Goal: Task Accomplishment & Management: Manage account settings

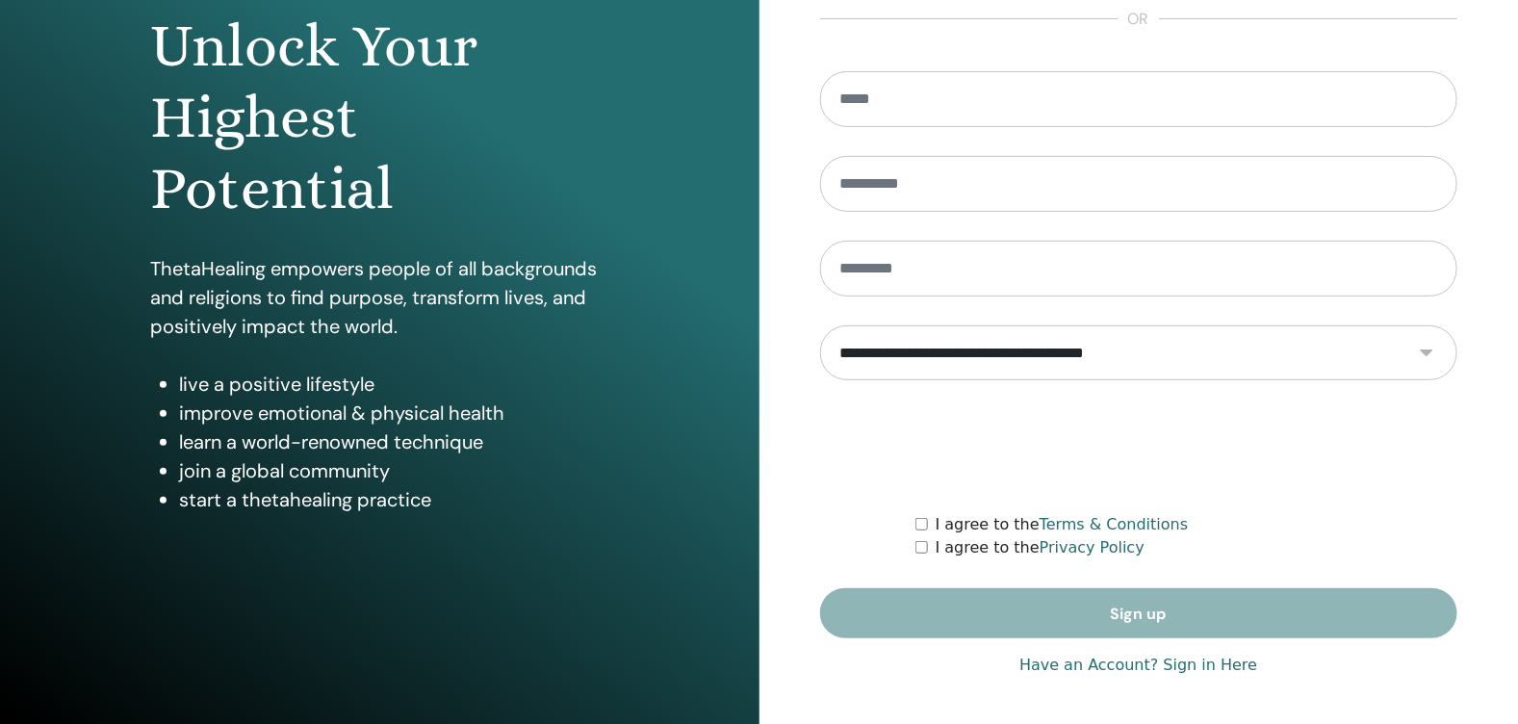
type input "**********"
click at [1200, 667] on link "Have an Account? Sign in Here" at bounding box center [1139, 665] width 238 height 23
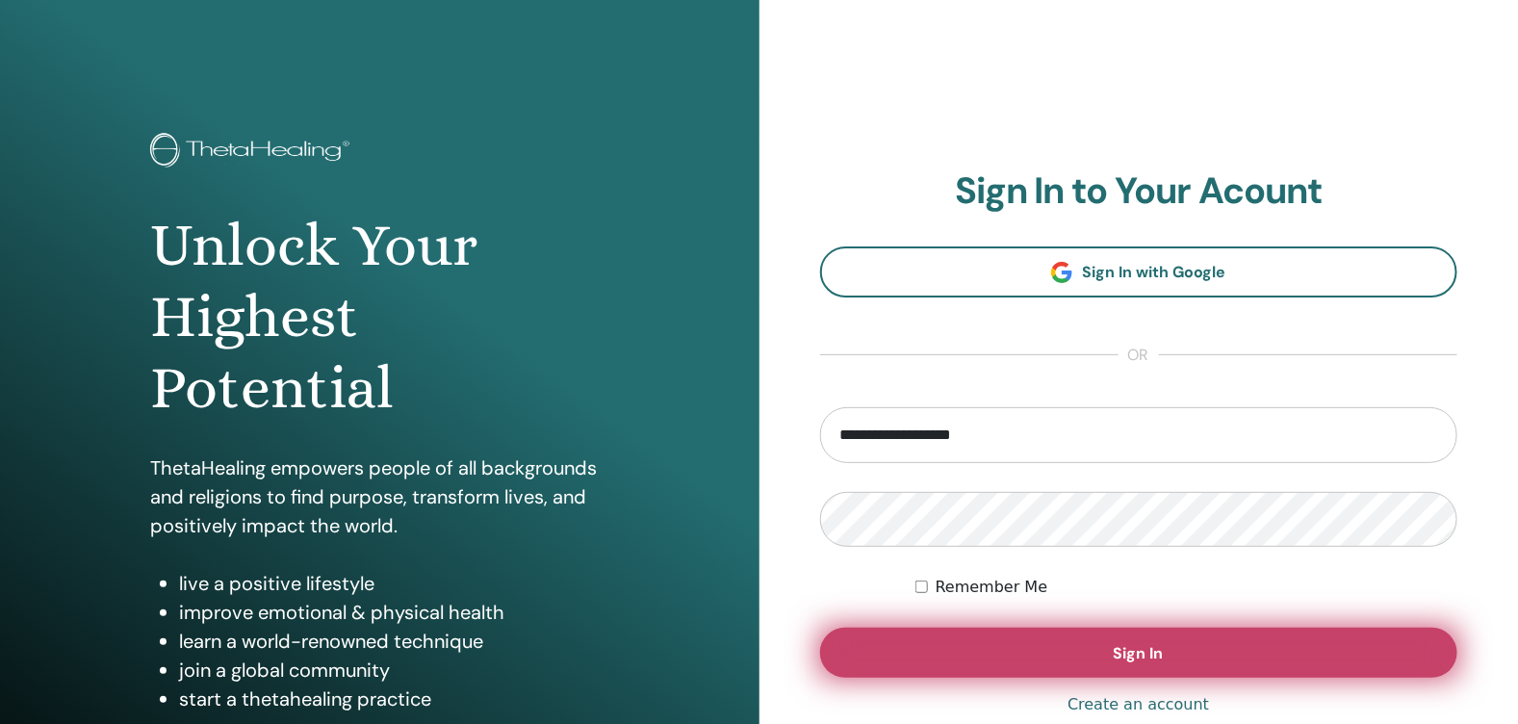
click at [1173, 660] on button "Sign In" at bounding box center [1139, 653] width 638 height 50
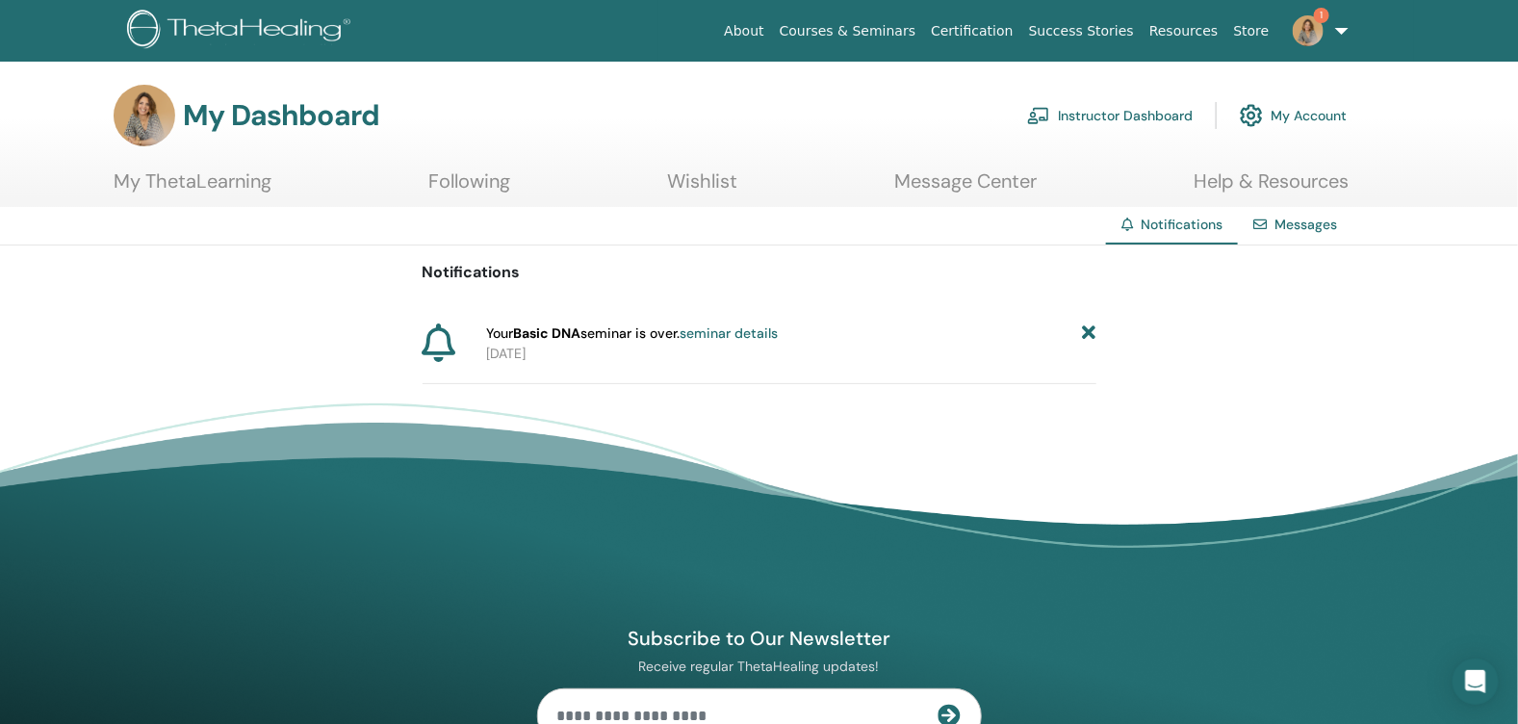
click at [1084, 331] on icon at bounding box center [1088, 333] width 13 height 20
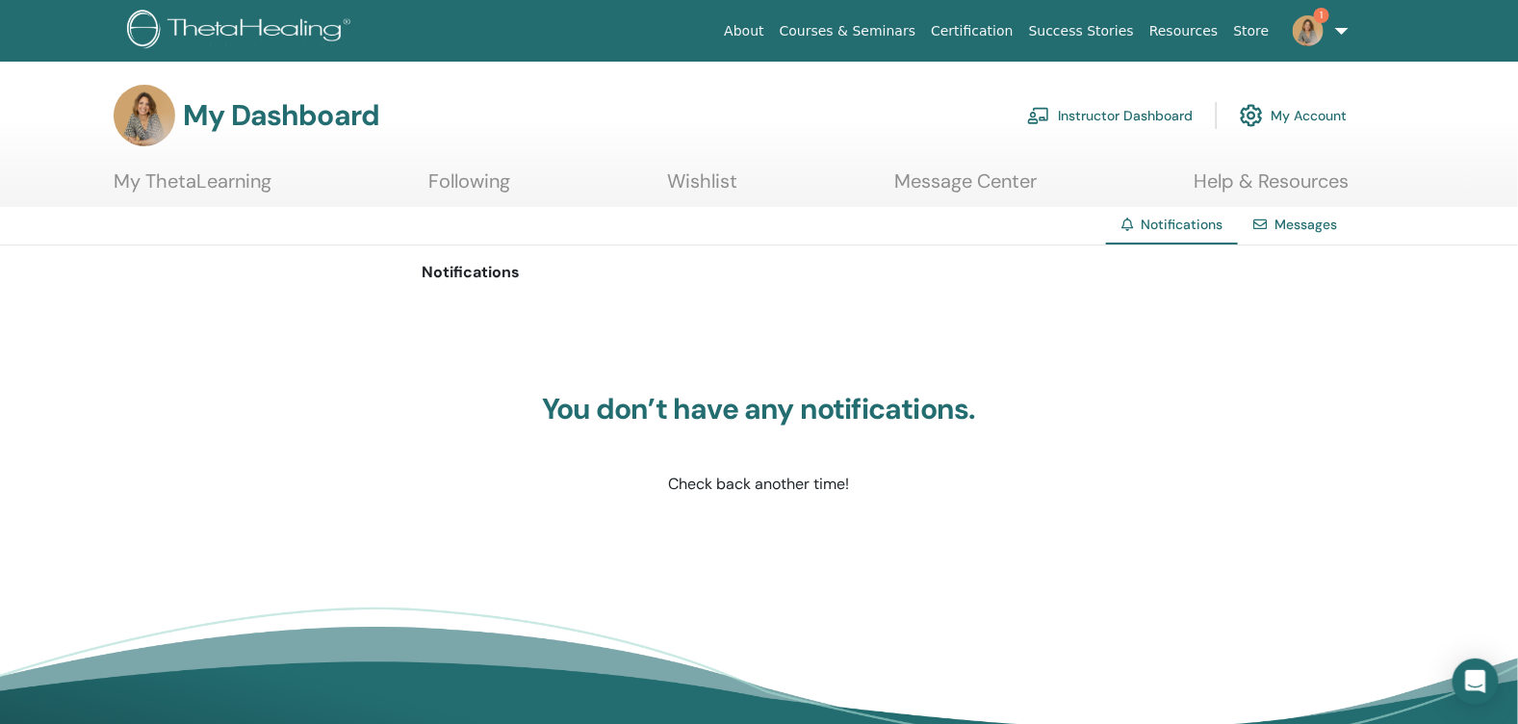
click at [1102, 116] on link "Instructor Dashboard" at bounding box center [1110, 115] width 166 height 42
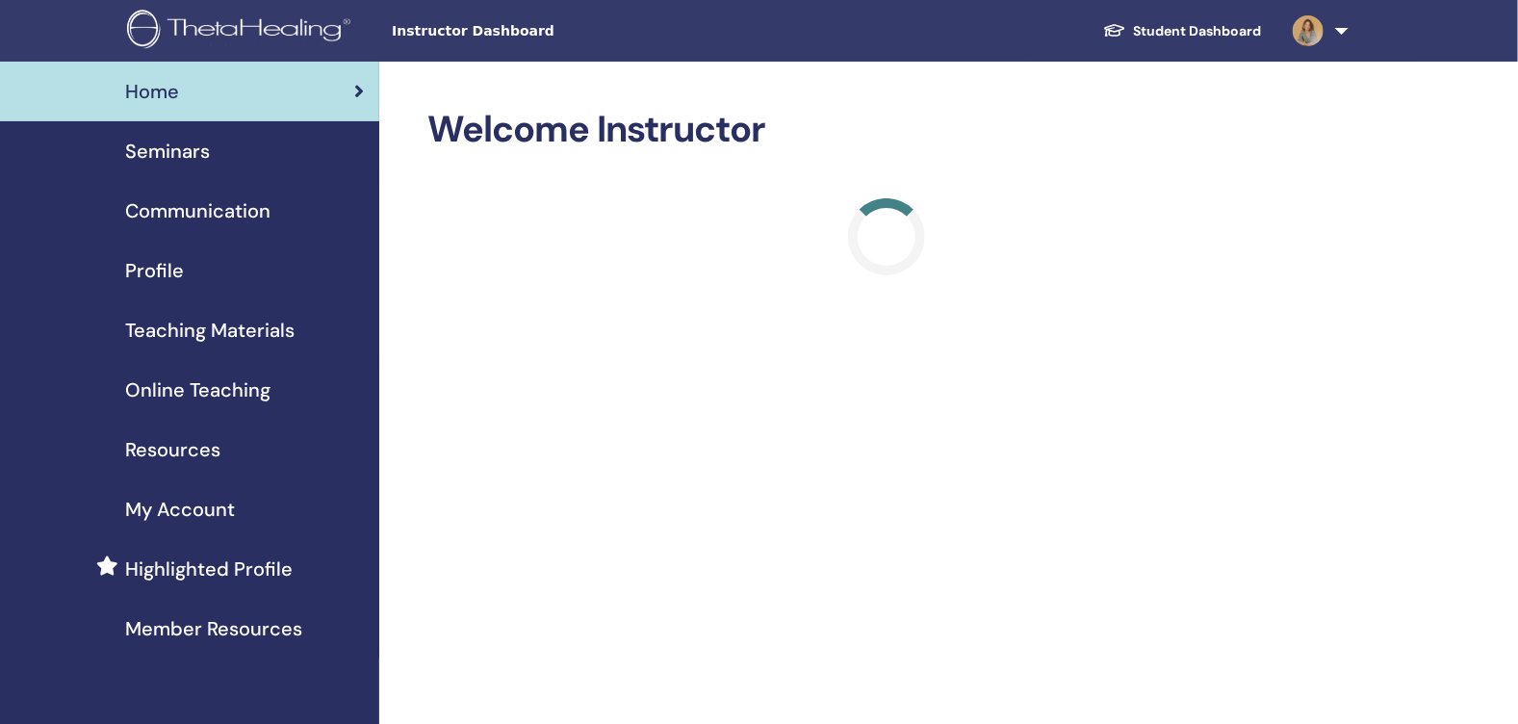
click at [199, 141] on span "Seminars" at bounding box center [167, 151] width 85 height 29
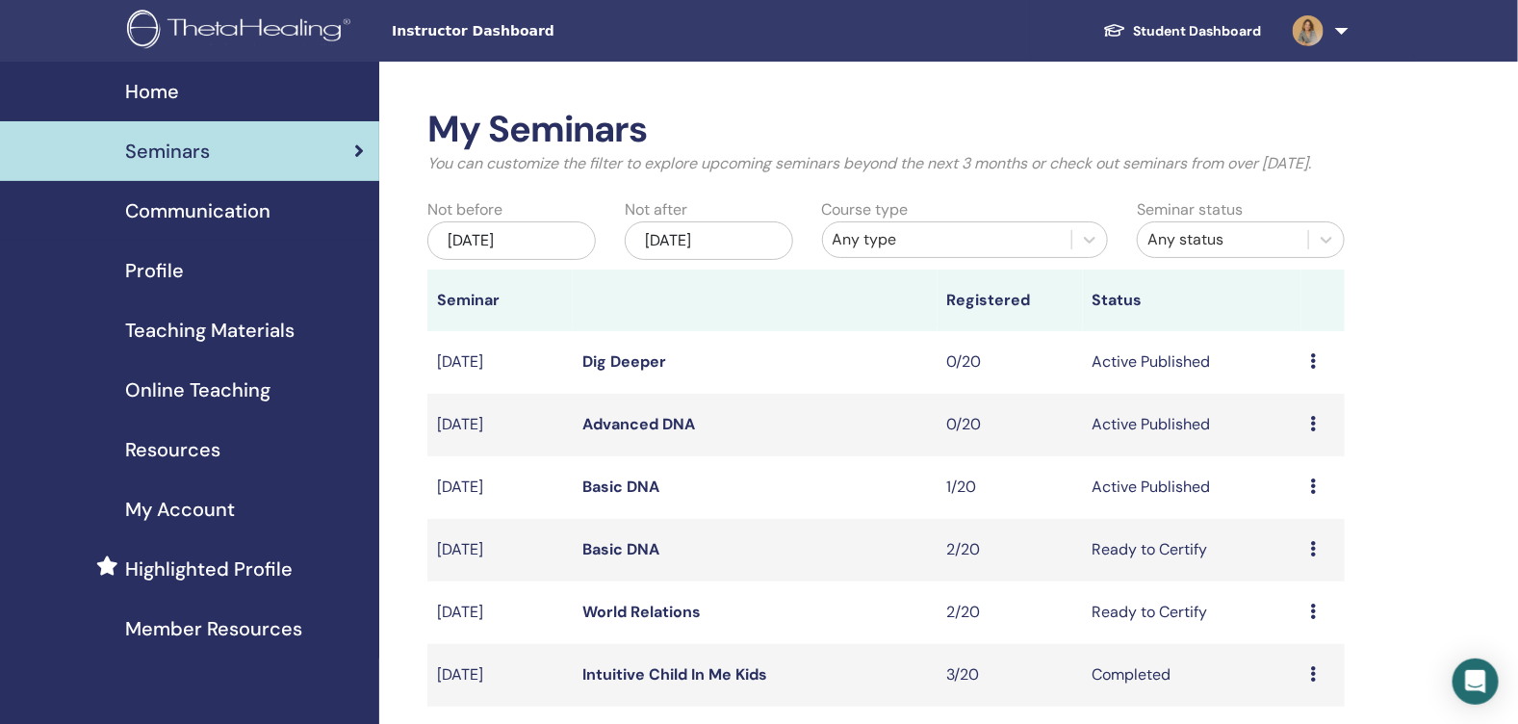
scroll to position [95, 0]
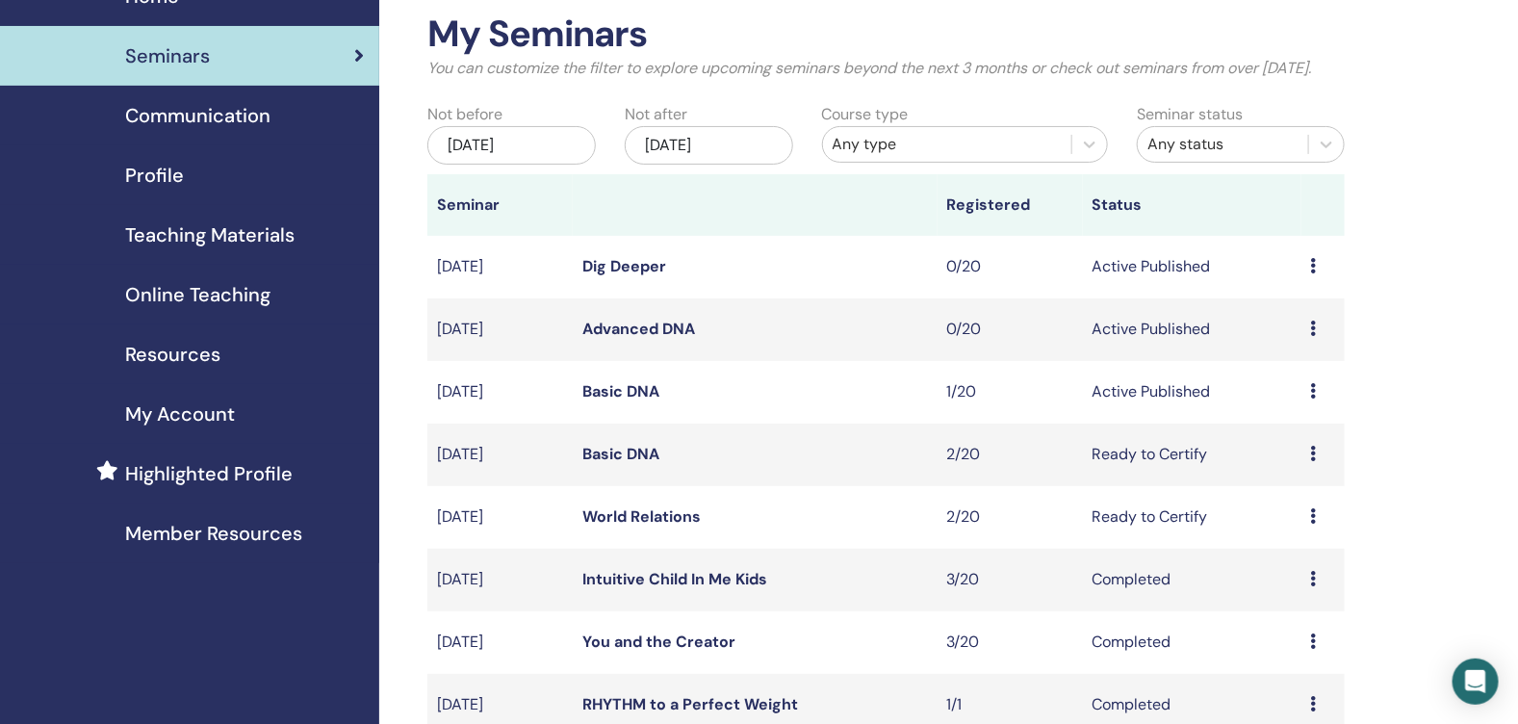
click at [1315, 461] on icon at bounding box center [1314, 453] width 6 height 15
click at [651, 464] on link "Basic DNA" at bounding box center [620, 454] width 77 height 20
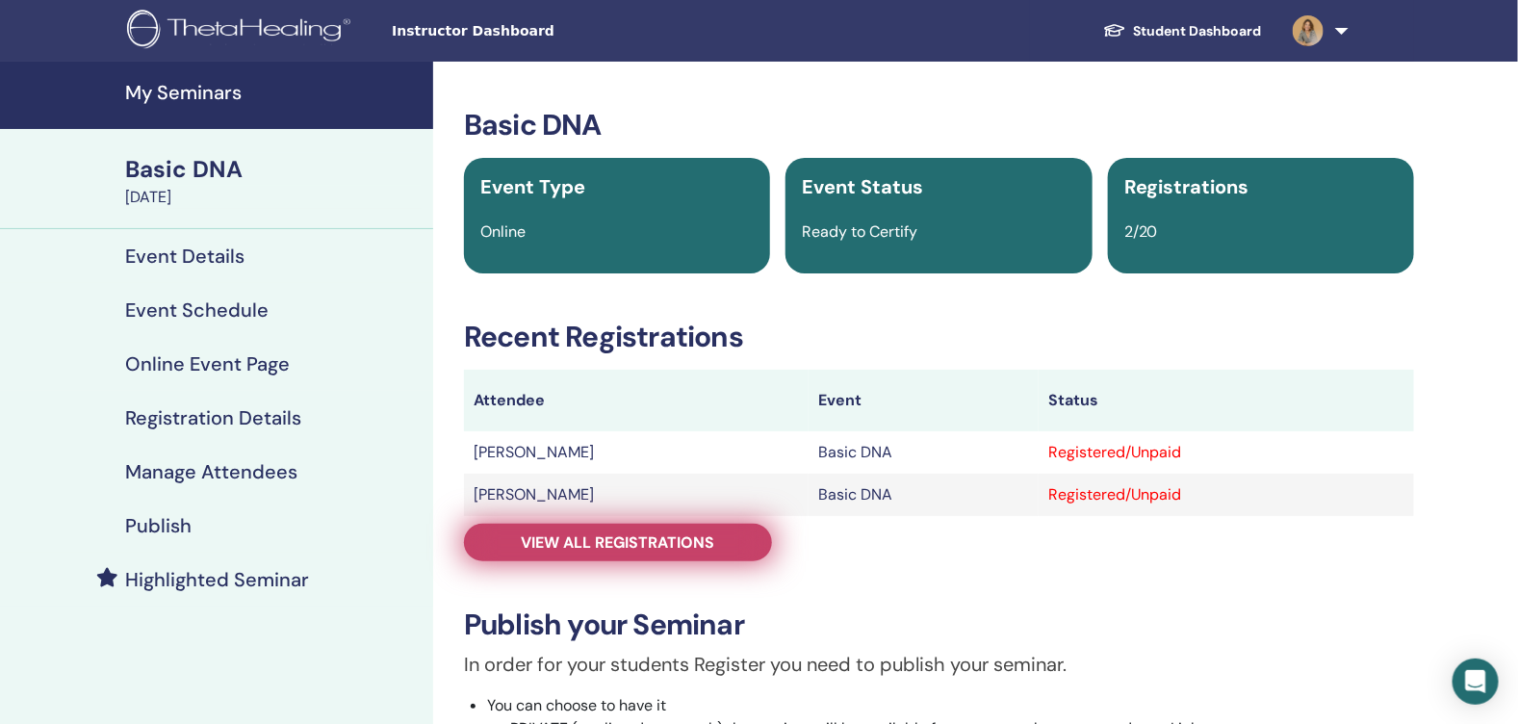
click at [731, 548] on link "View all registrations" at bounding box center [618, 543] width 308 height 38
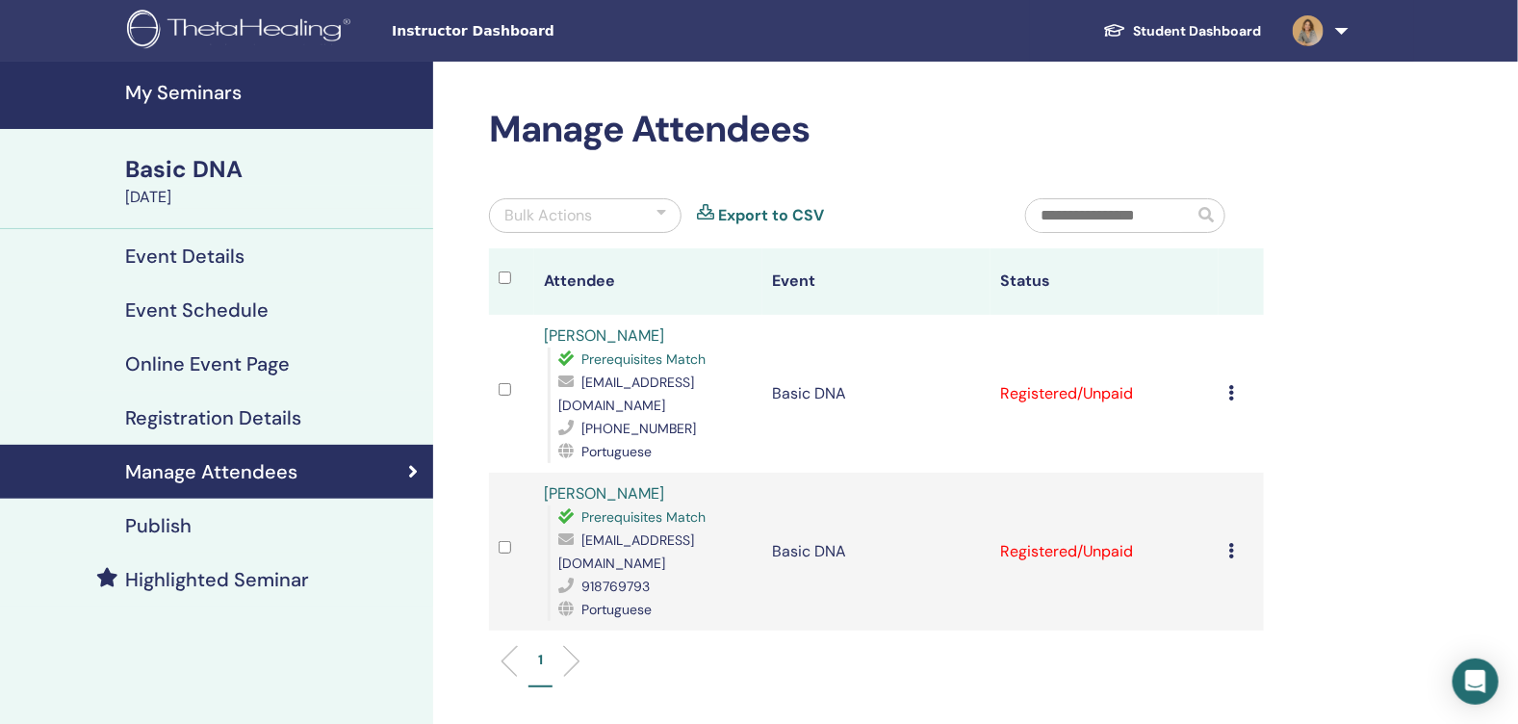
click at [1228, 391] on icon at bounding box center [1231, 392] width 6 height 15
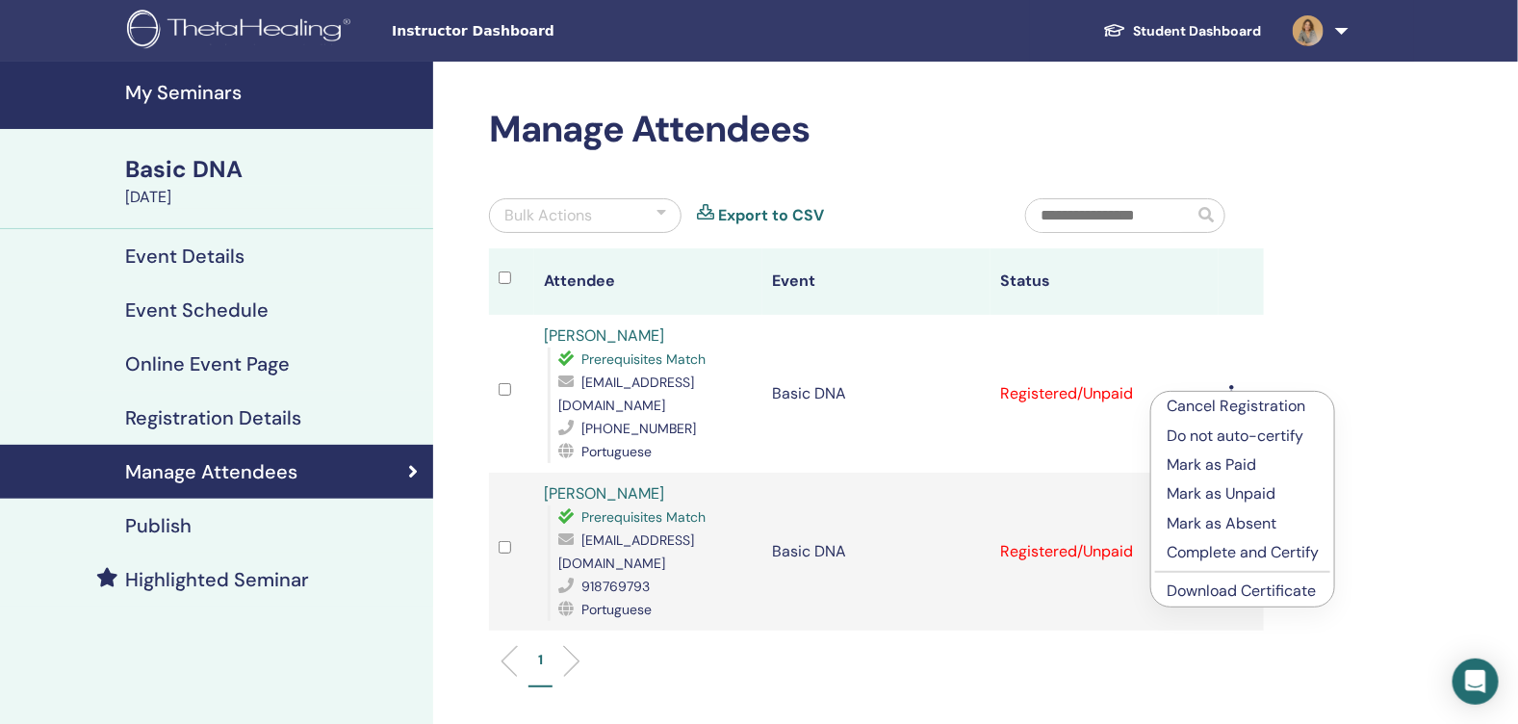
click at [1211, 553] on p "Complete and Certify" at bounding box center [1243, 552] width 152 height 23
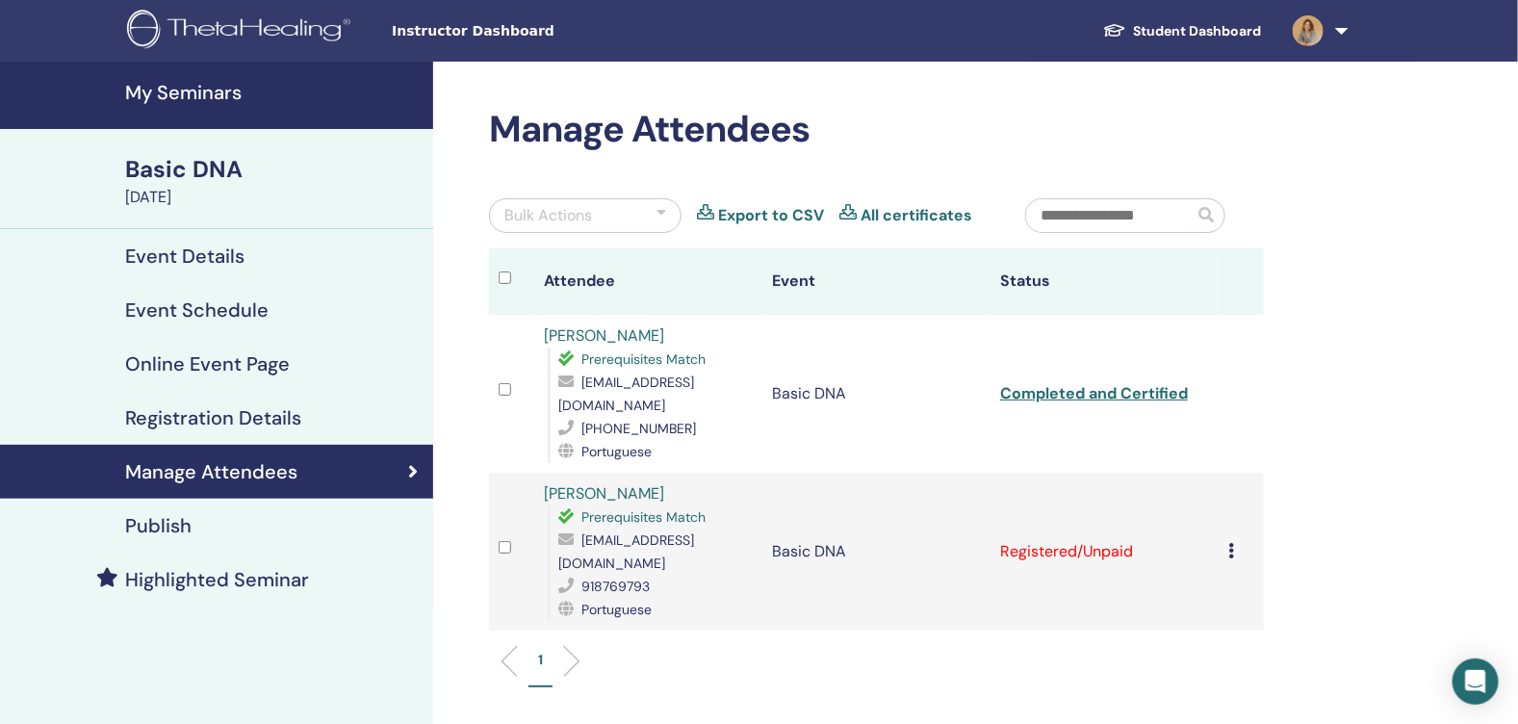
click at [1228, 551] on td "Cancel Registration Do not auto-certify Mark as Paid Mark as Unpaid Mark as Abs…" at bounding box center [1241, 552] width 45 height 158
click at [1234, 548] on div "Cancel Registration Do not auto-certify Mark as Paid Mark as Unpaid Mark as Abs…" at bounding box center [1241, 551] width 26 height 23
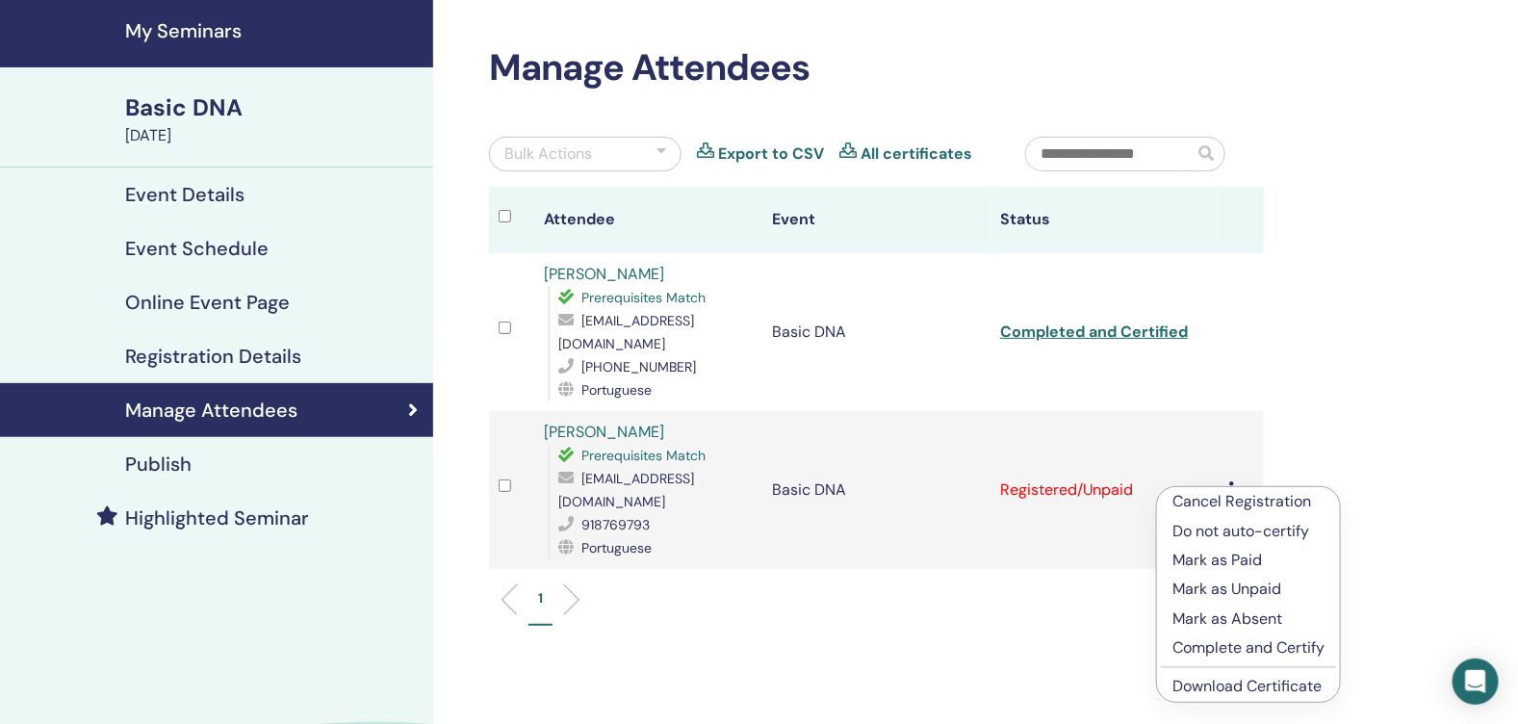
scroll to position [95, 0]
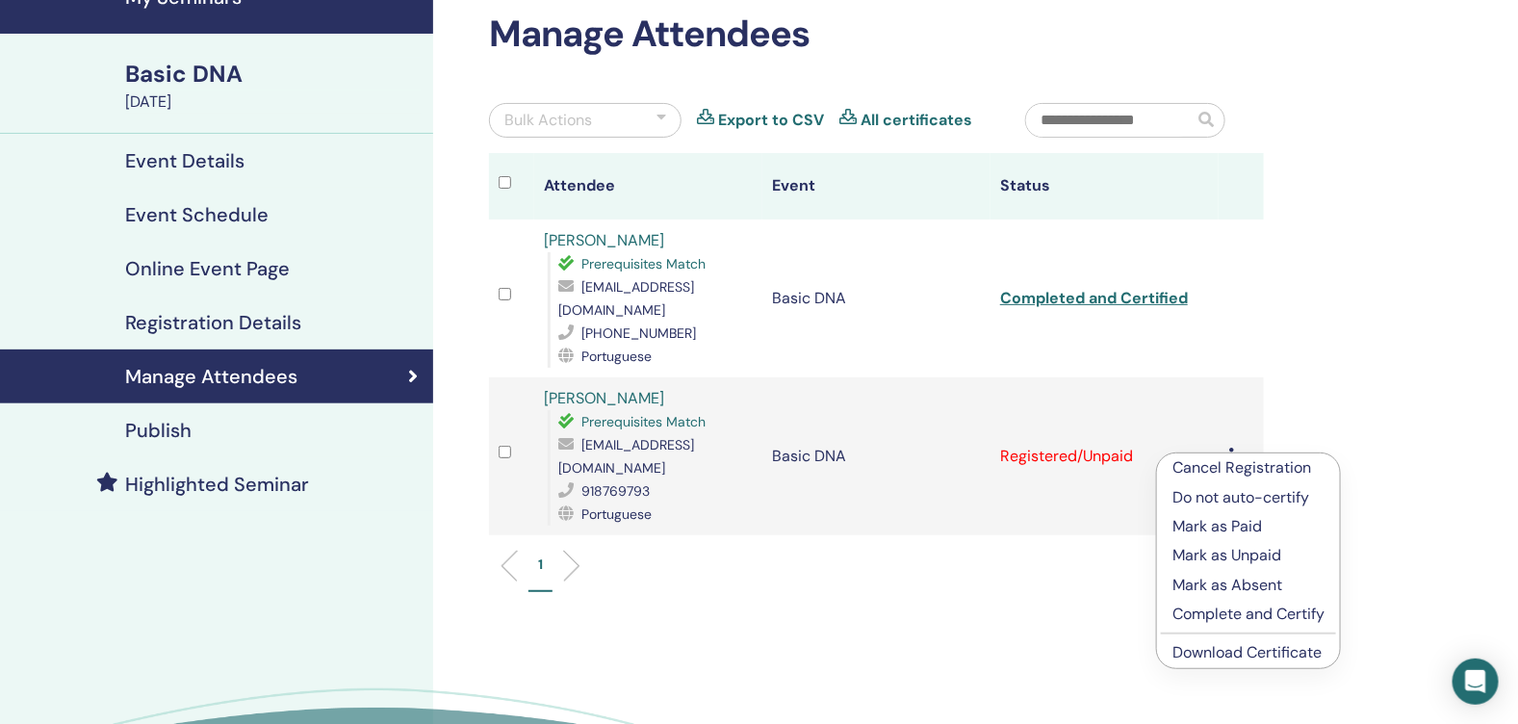
click at [1263, 603] on p "Complete and Certify" at bounding box center [1249, 614] width 152 height 23
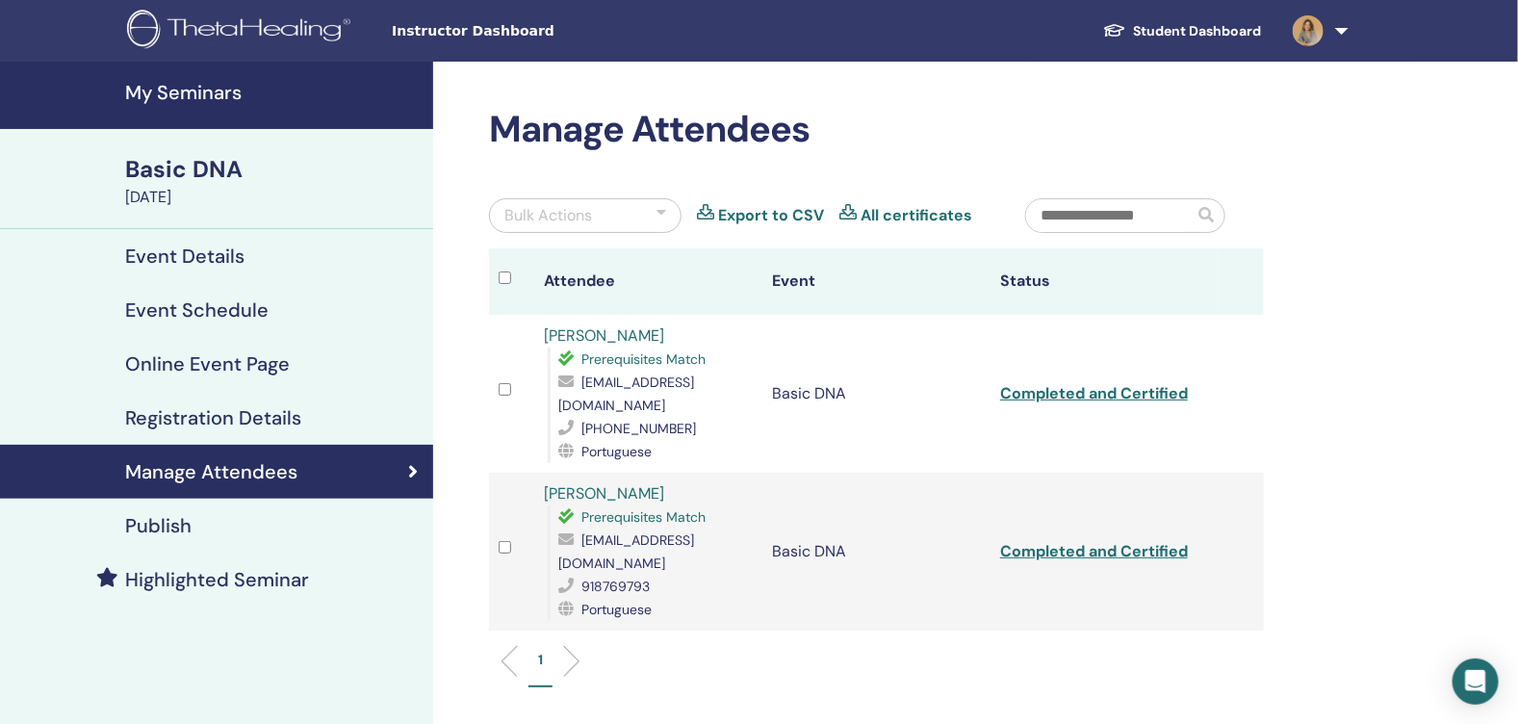
click at [160, 90] on h4 "My Seminars" at bounding box center [273, 92] width 297 height 23
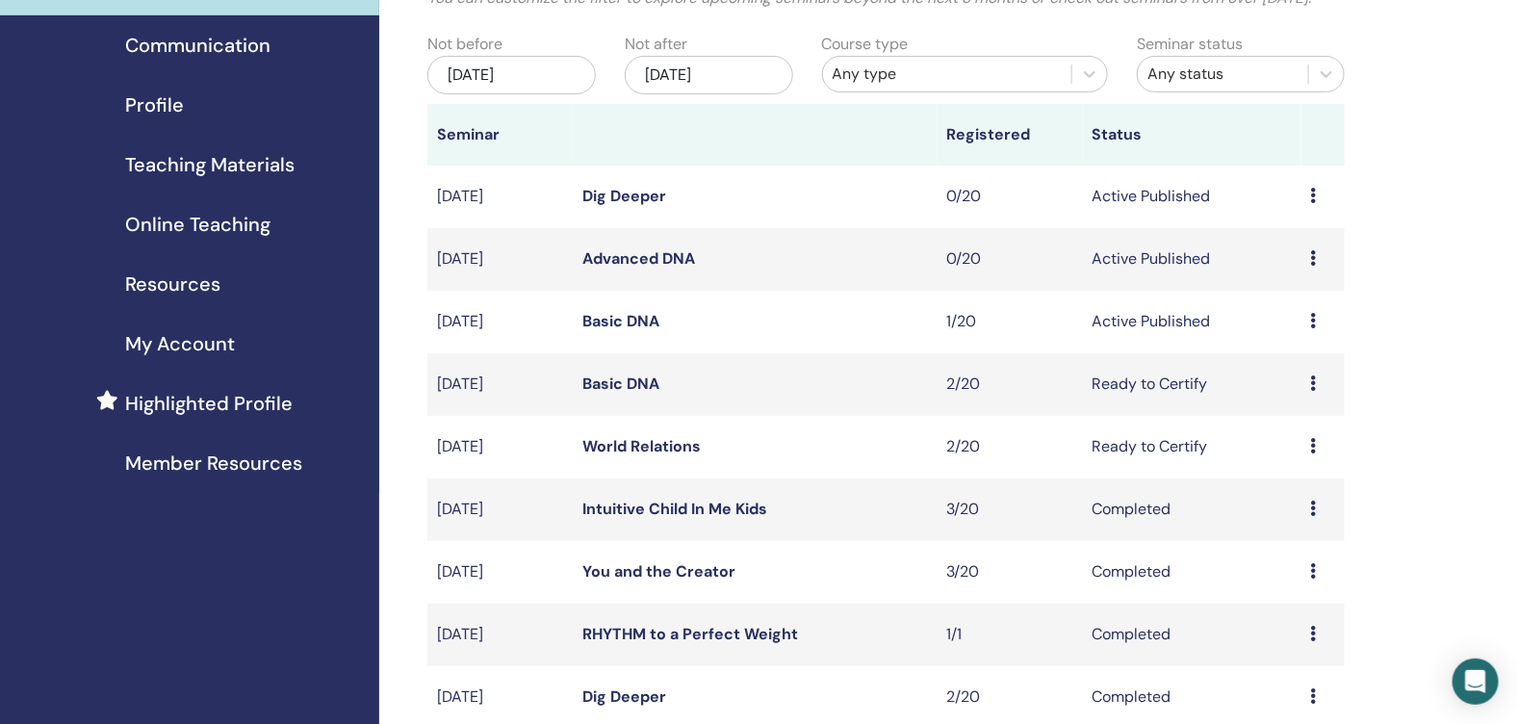
scroll to position [192, 0]
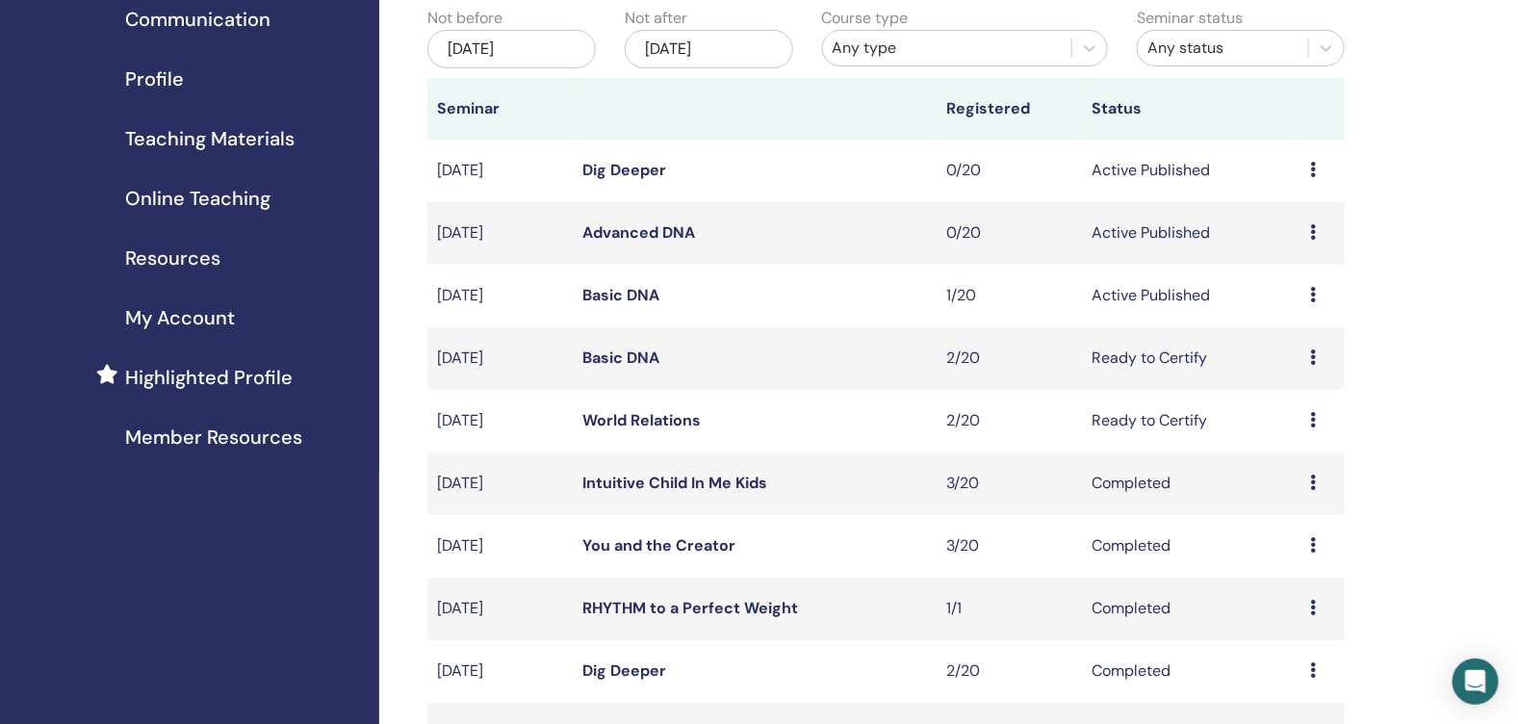
click at [625, 305] on link "Basic DNA" at bounding box center [620, 295] width 77 height 20
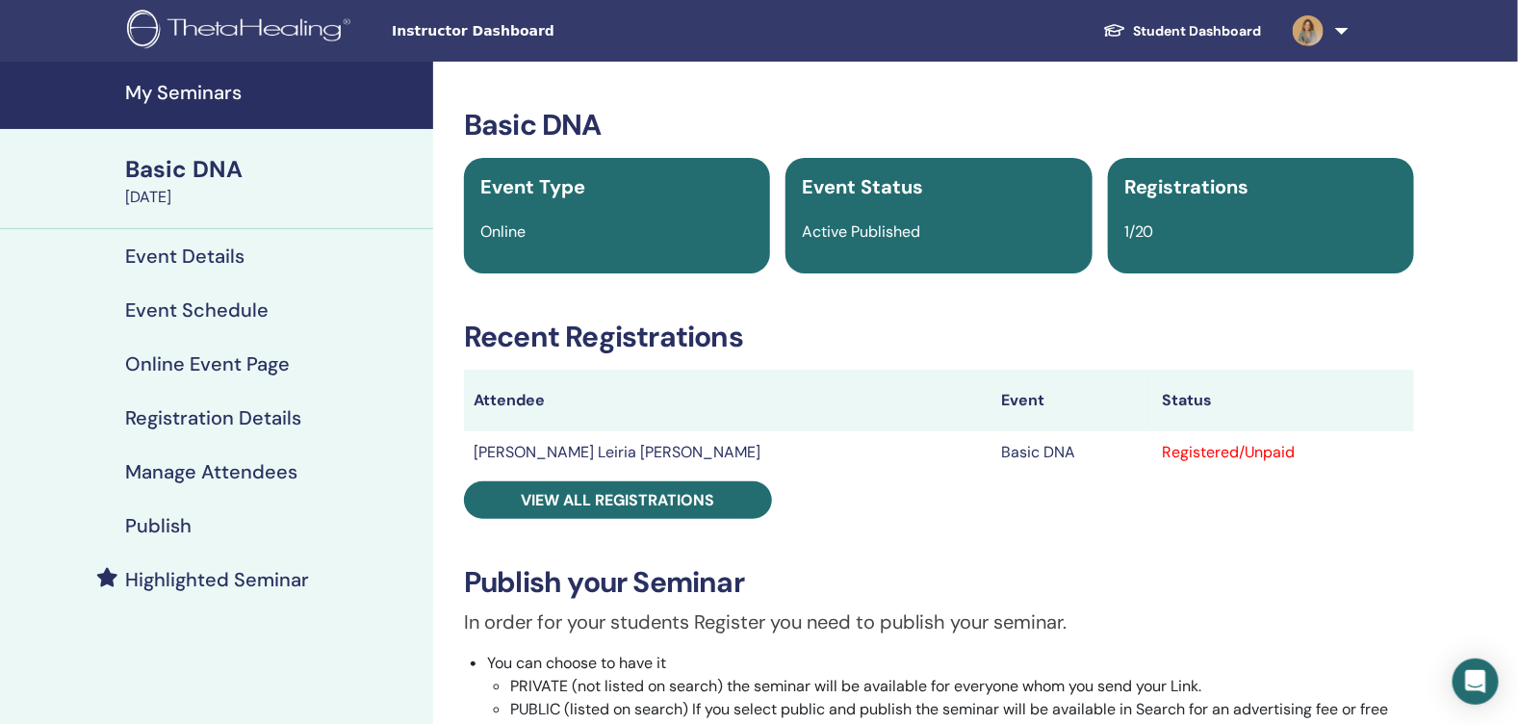
click at [745, 447] on td "[PERSON_NAME] Leiria [PERSON_NAME]" at bounding box center [728, 452] width 528 height 42
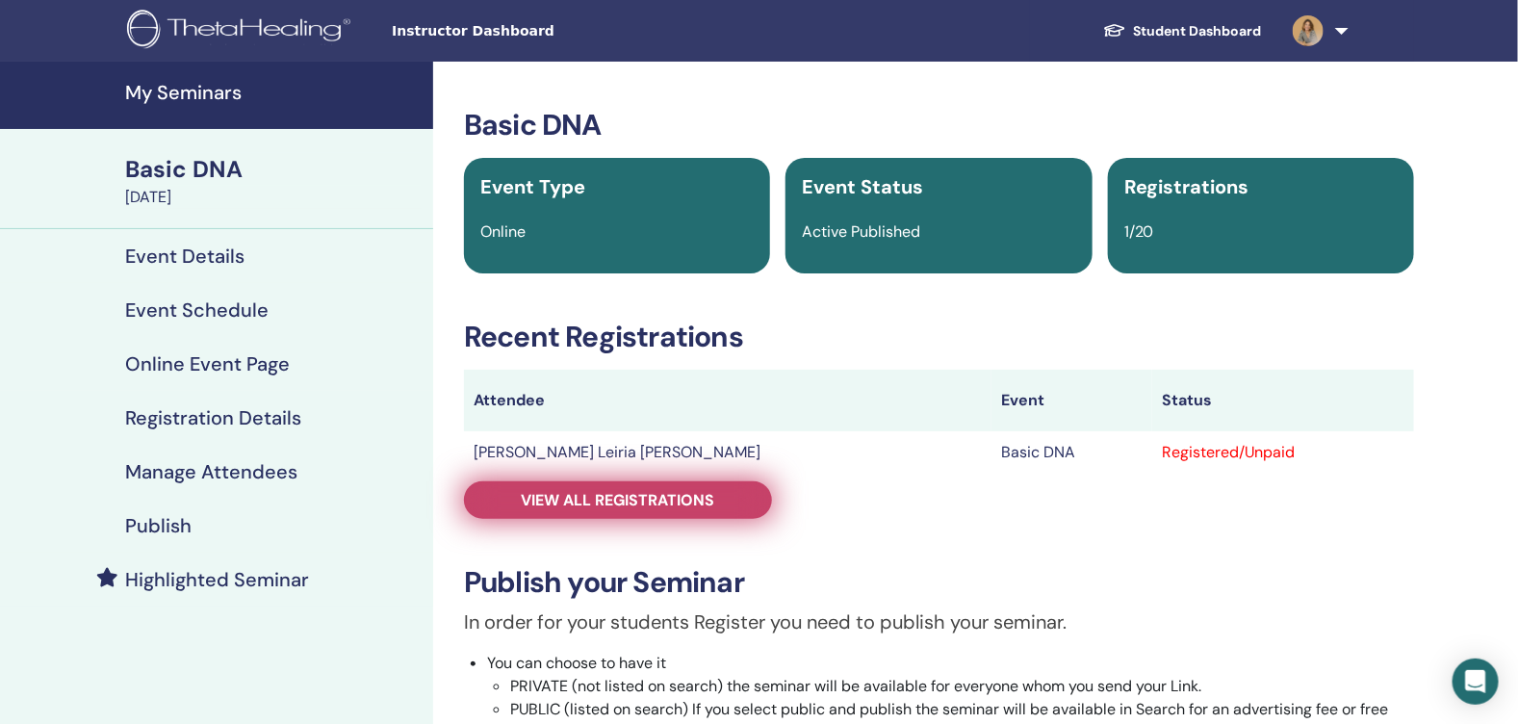
click at [701, 493] on span "View all registrations" at bounding box center [619, 500] width 194 height 20
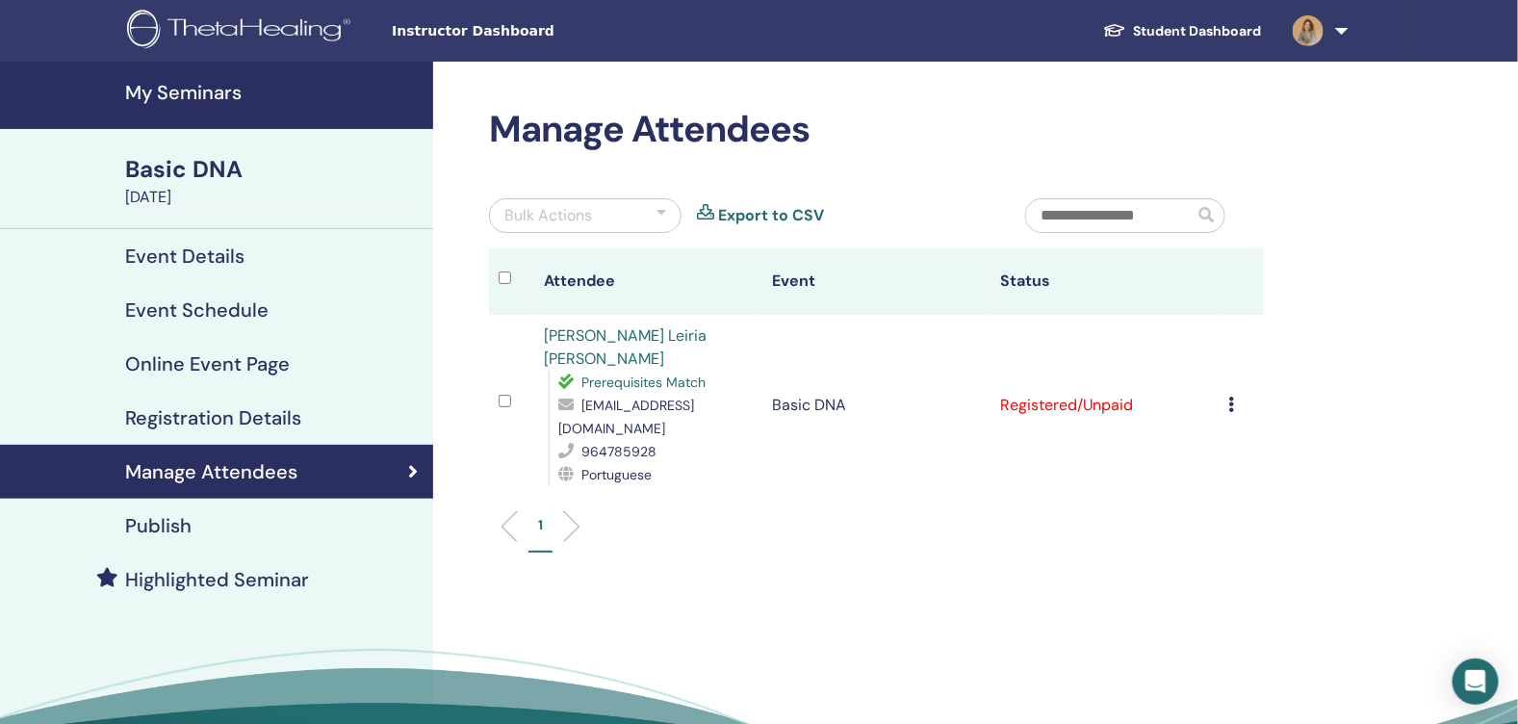
click at [625, 338] on link "Sandra Cristina da Cunha Leiria Henriques" at bounding box center [625, 346] width 163 height 43
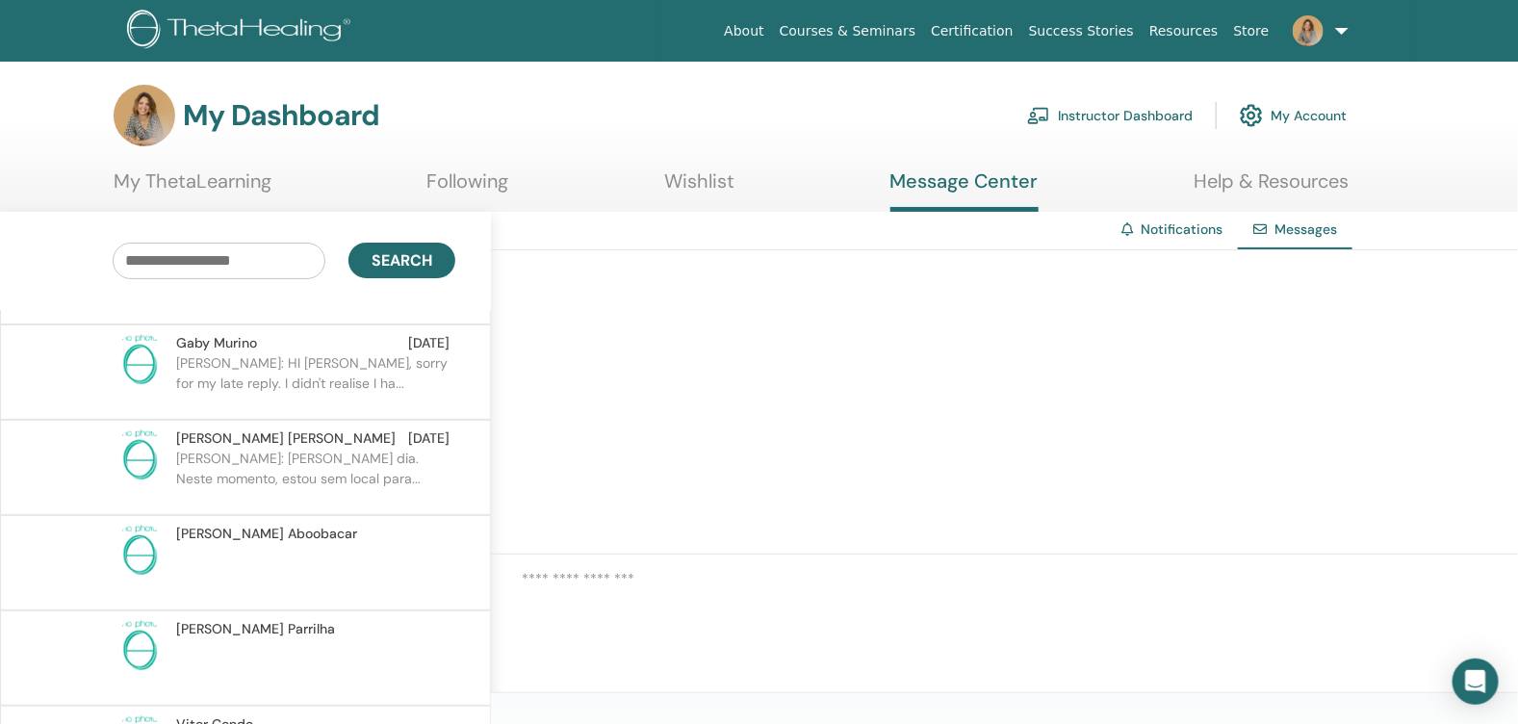
scroll to position [674, 0]
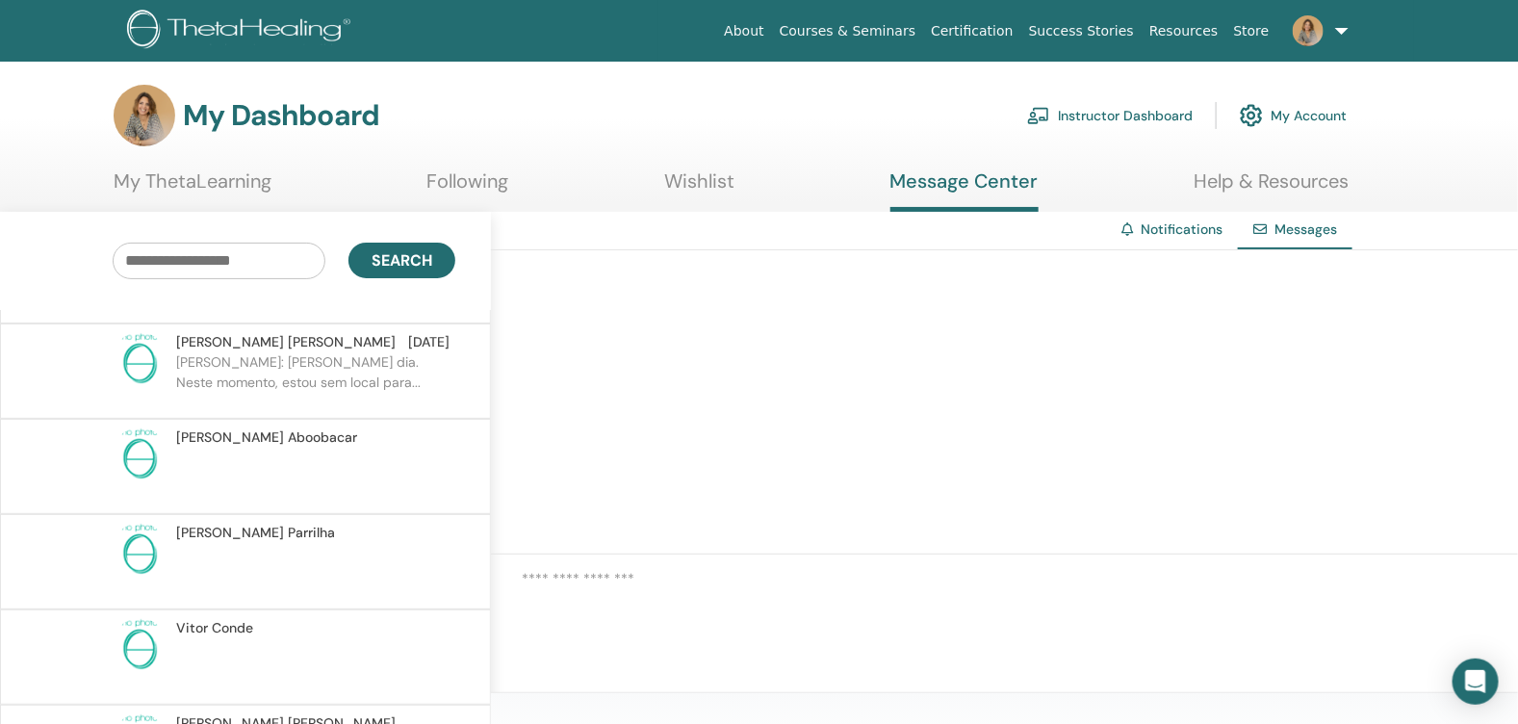
click at [307, 427] on div "Eloisa Aboobacar" at bounding box center [312, 437] width 273 height 20
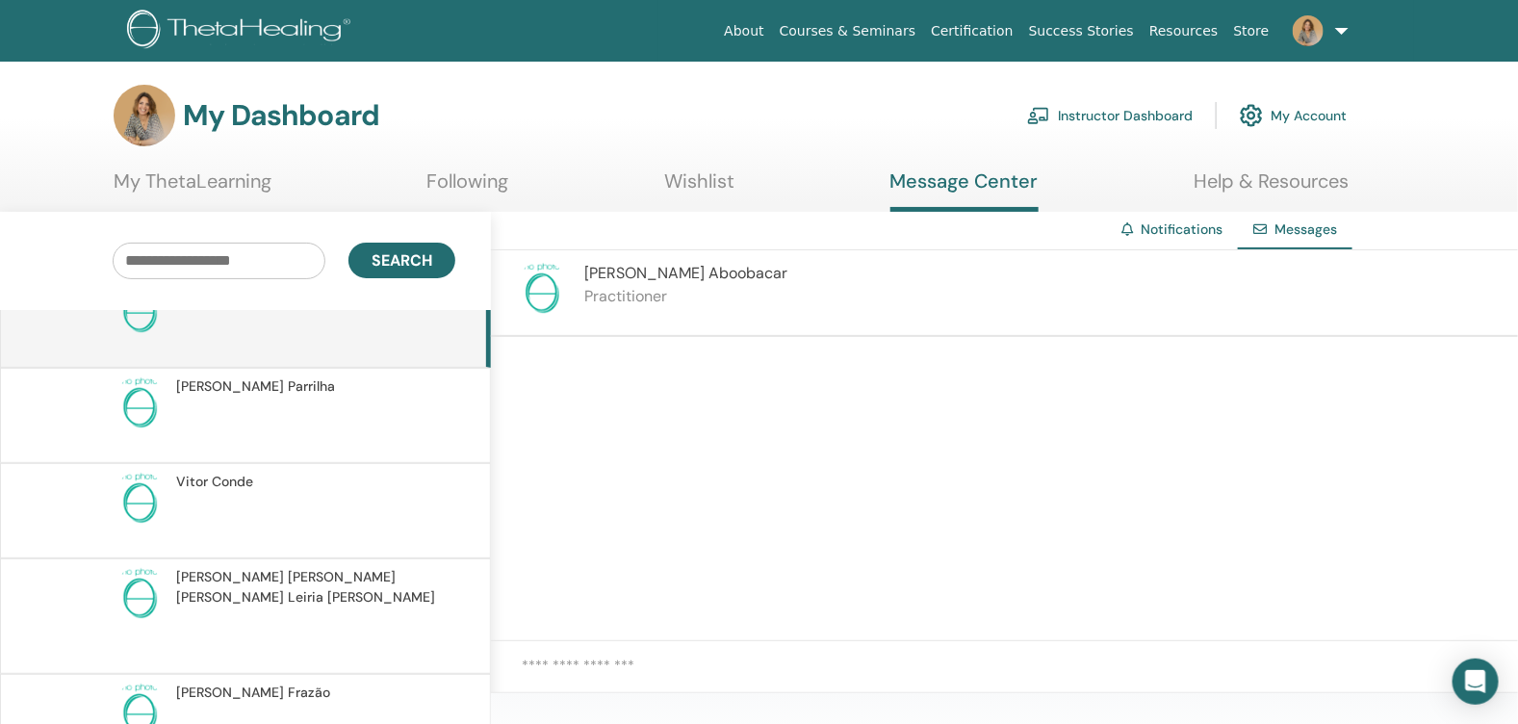
scroll to position [865, 0]
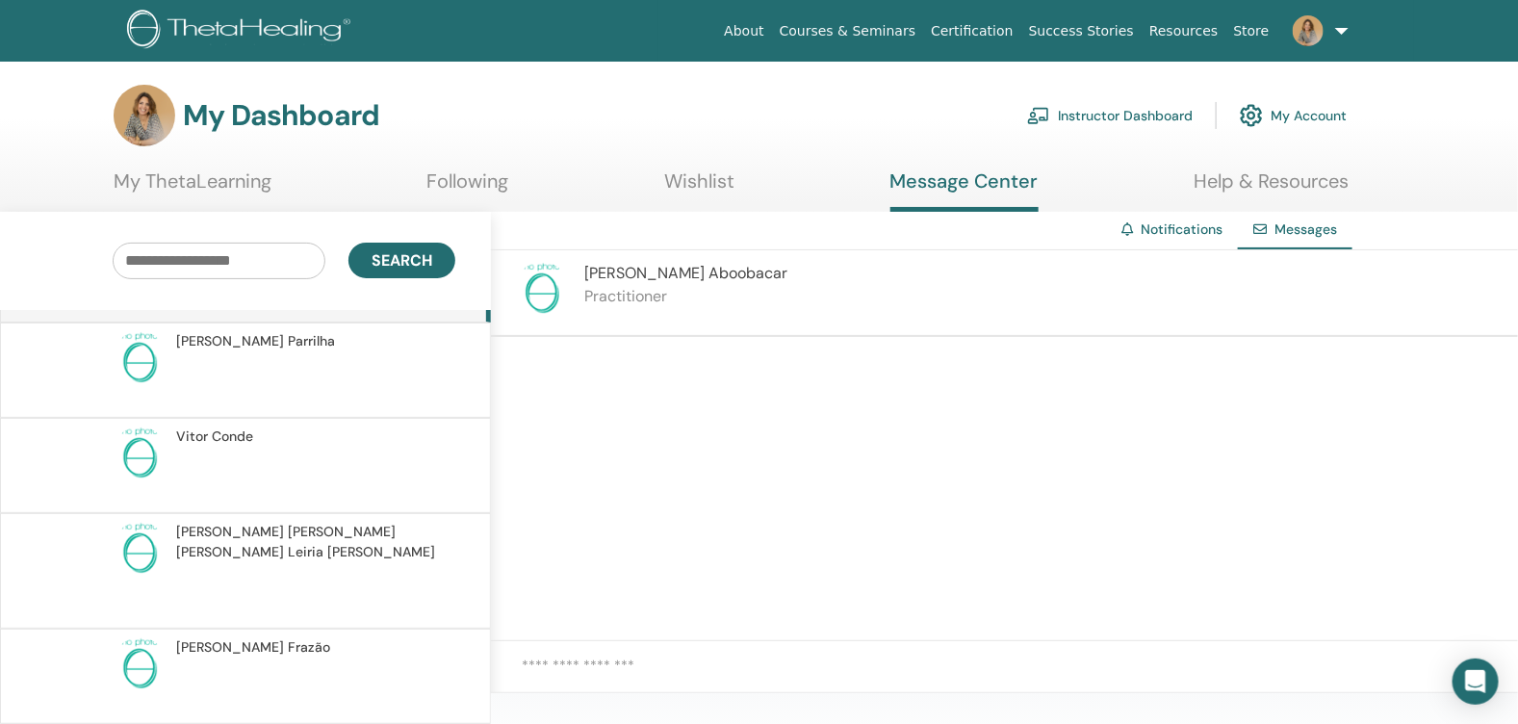
click at [289, 562] on p at bounding box center [315, 591] width 279 height 58
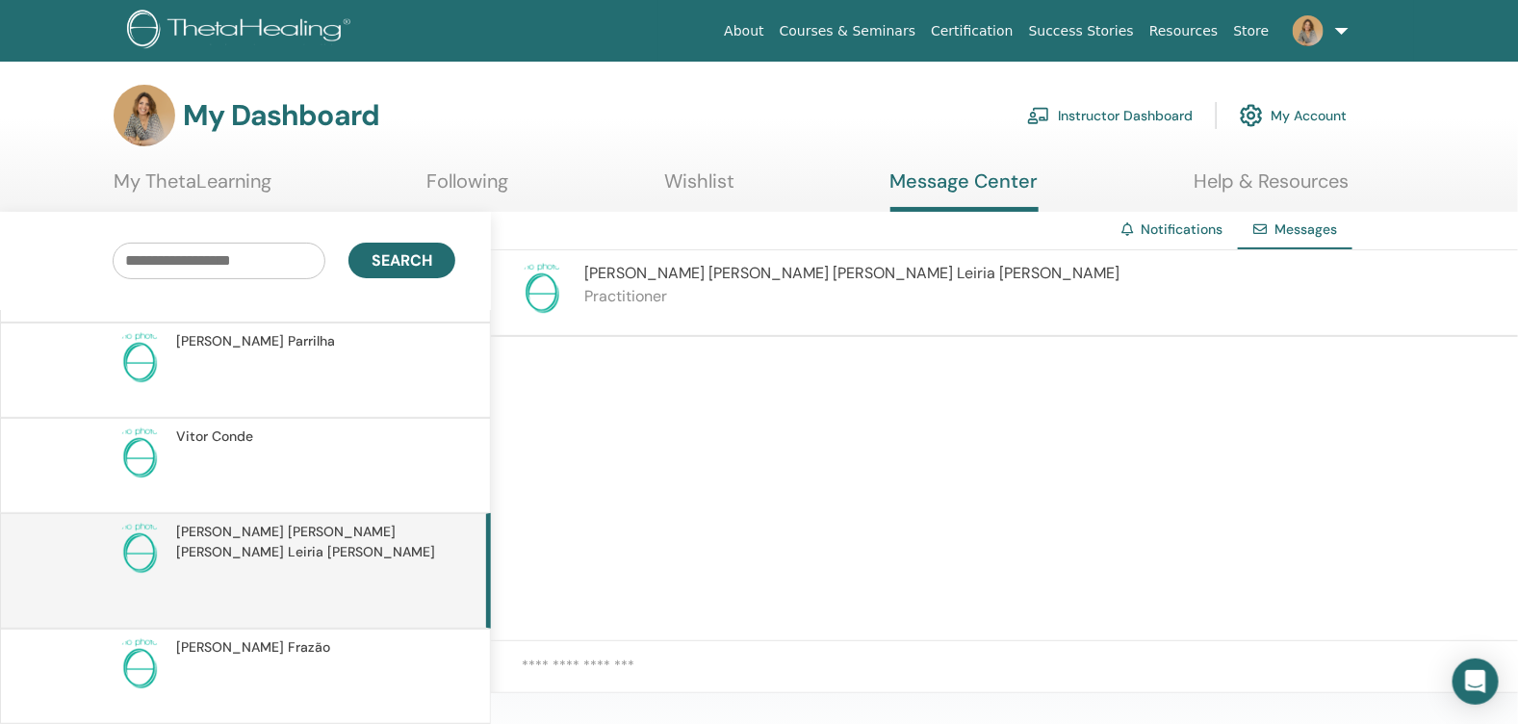
click at [1313, 223] on span "Messages" at bounding box center [1306, 228] width 63 height 17
click at [709, 275] on span "Sandra Cristina da Cunha Leiria Henriques" at bounding box center [851, 273] width 535 height 20
click at [604, 276] on span "Sandra Cristina da Cunha Leiria Henriques" at bounding box center [851, 273] width 535 height 20
drag, startPoint x: 397, startPoint y: 540, endPoint x: 349, endPoint y: 540, distance: 47.2
click at [349, 562] on p at bounding box center [315, 591] width 279 height 58
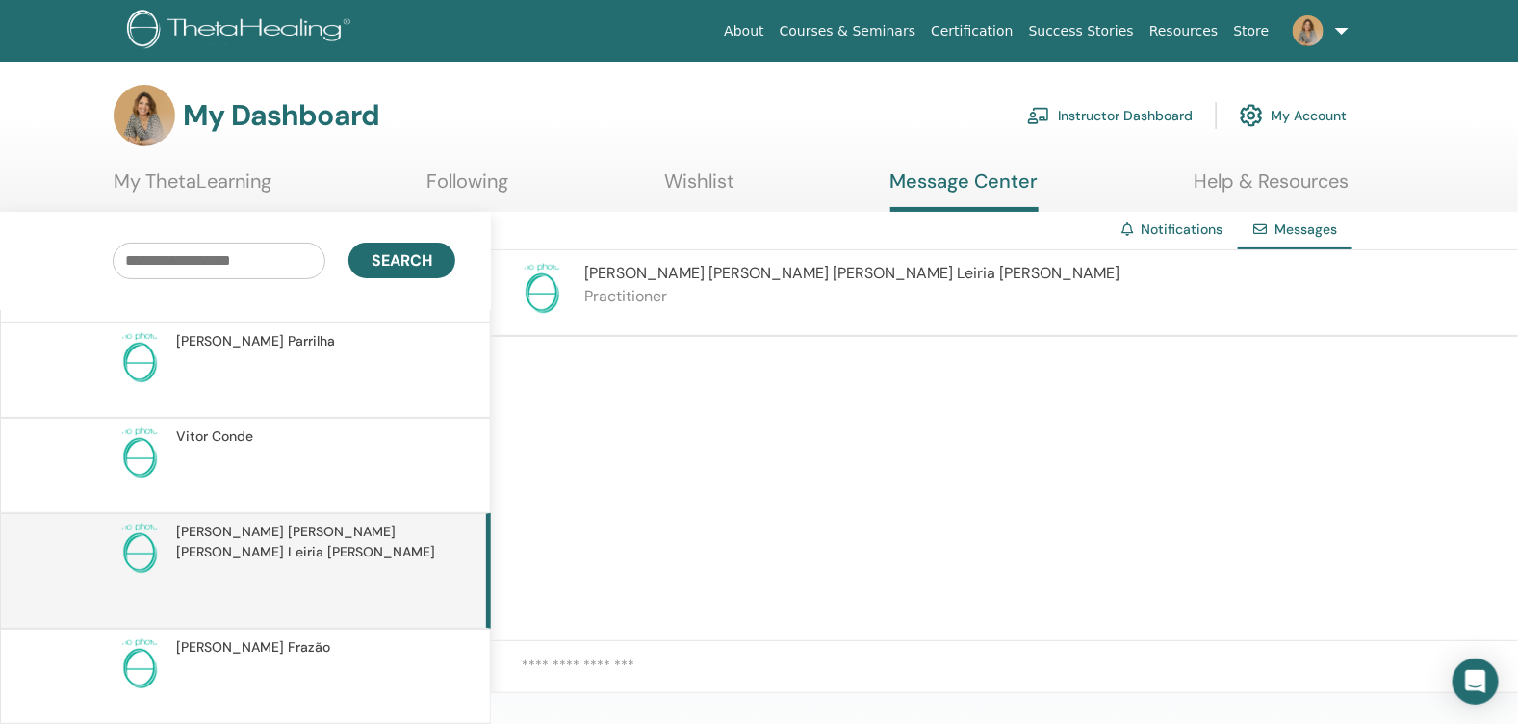
click at [659, 297] on p "Practitioner" at bounding box center [851, 296] width 535 height 23
click at [916, 276] on div "Sandra Cristina da Cunha Leiria Henriques Practitioner" at bounding box center [1004, 293] width 1027 height 87
click at [787, 271] on span "Sandra Cristina da Cunha Leiria Henriques" at bounding box center [851, 273] width 535 height 20
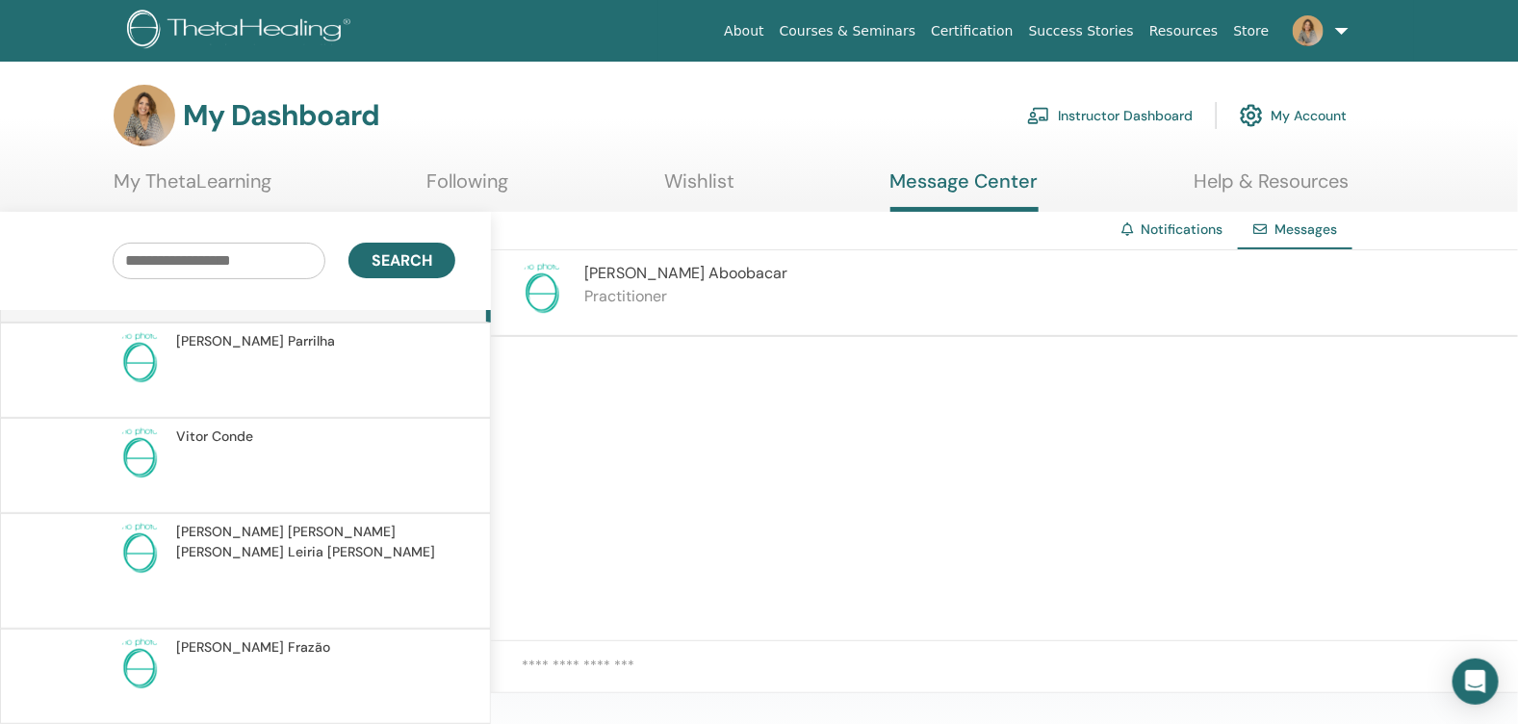
click at [1147, 121] on link "Instructor Dashboard" at bounding box center [1110, 115] width 166 height 42
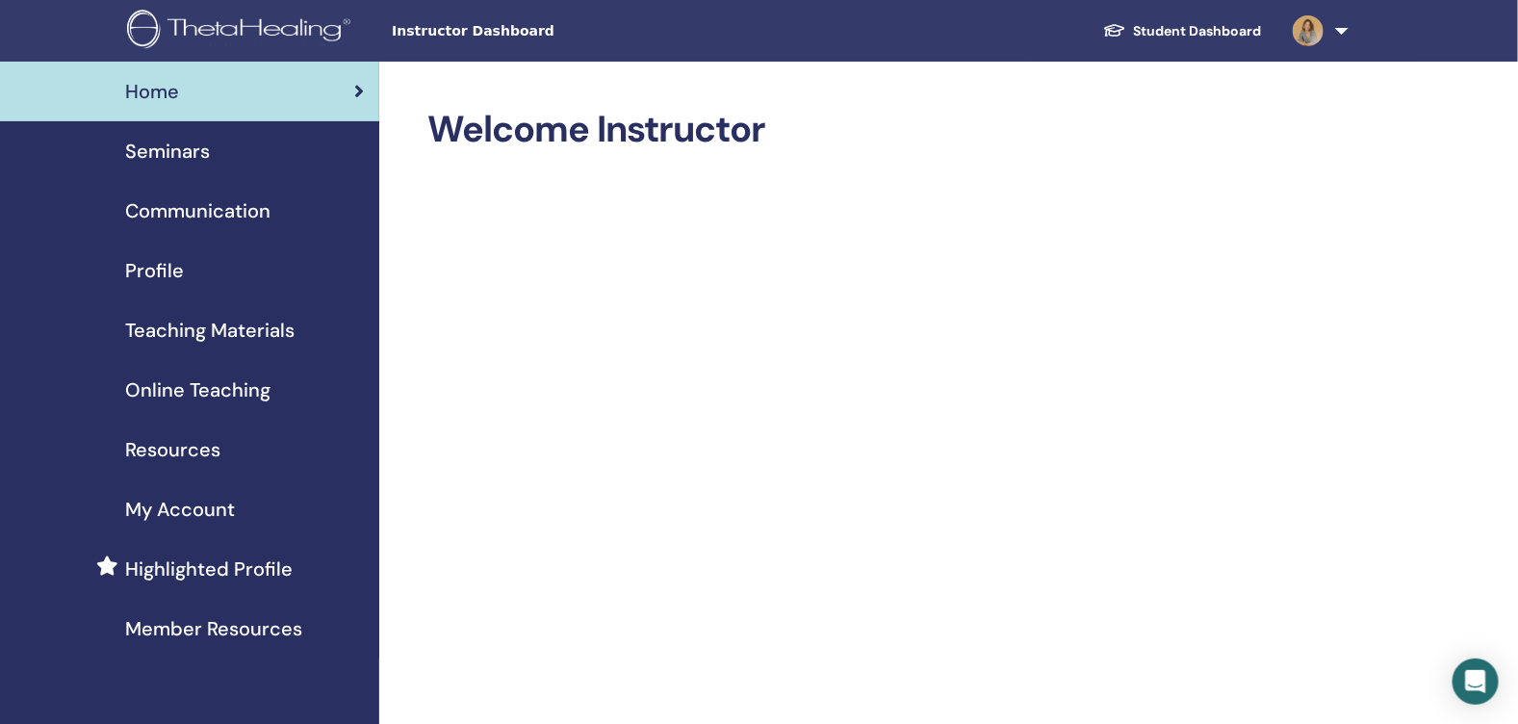
click at [222, 152] on div "Seminars" at bounding box center [189, 151] width 349 height 29
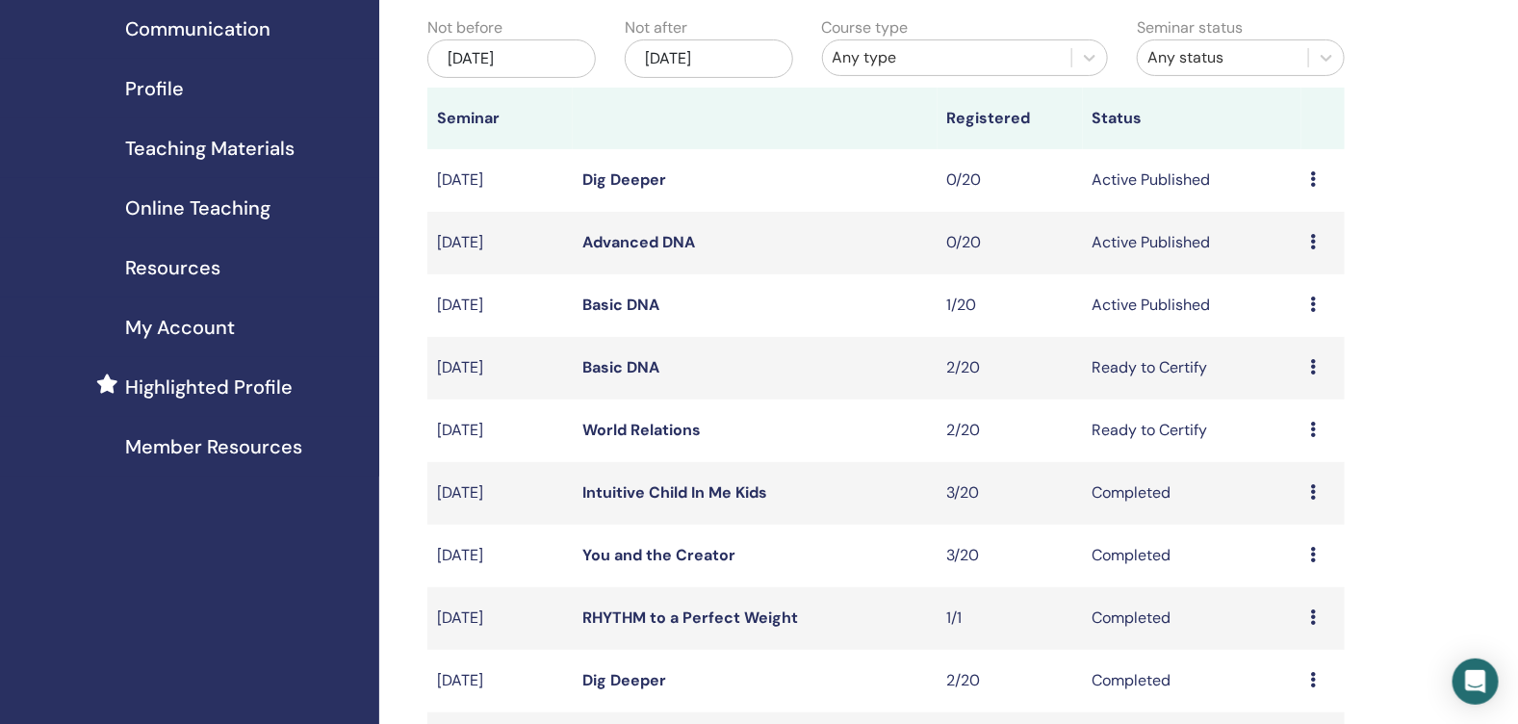
scroll to position [192, 0]
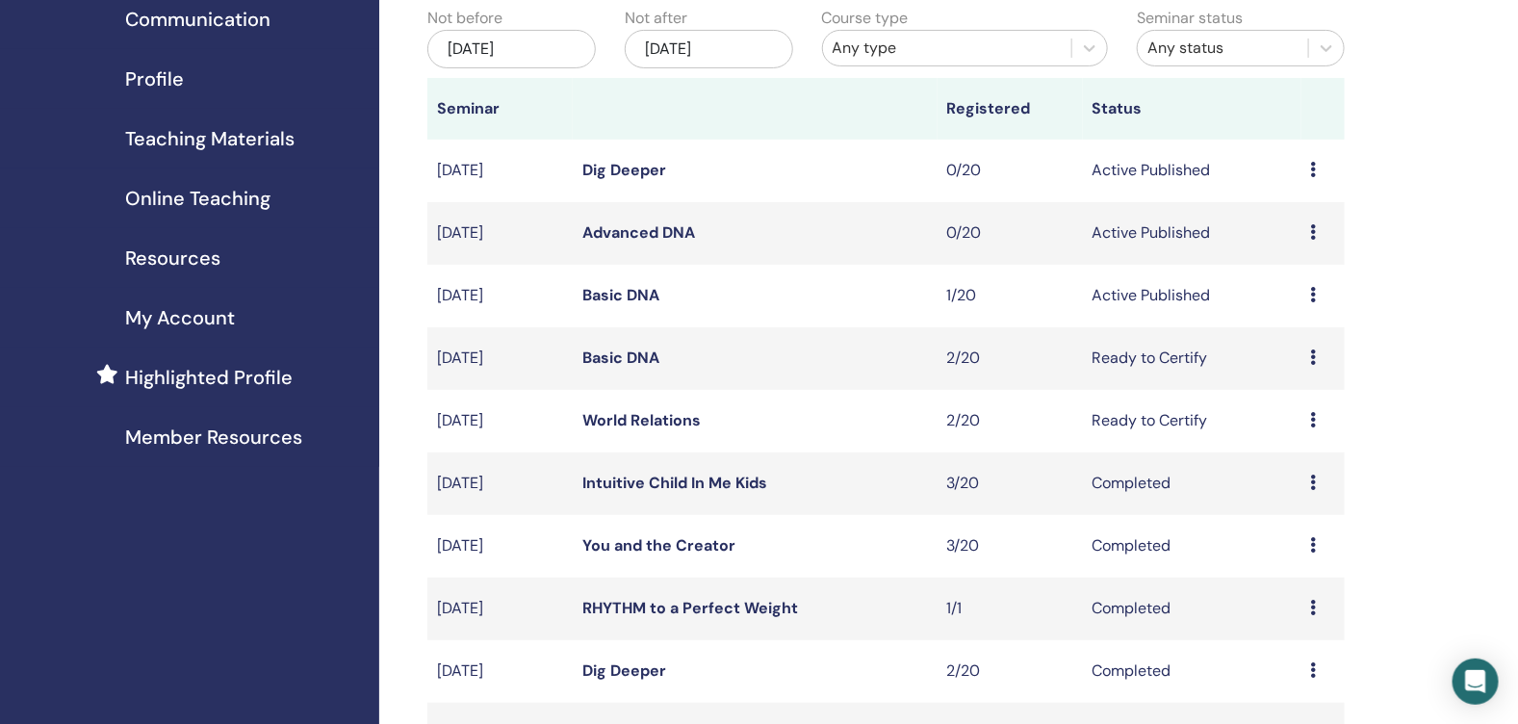
click at [624, 305] on link "Basic DNA" at bounding box center [620, 295] width 77 height 20
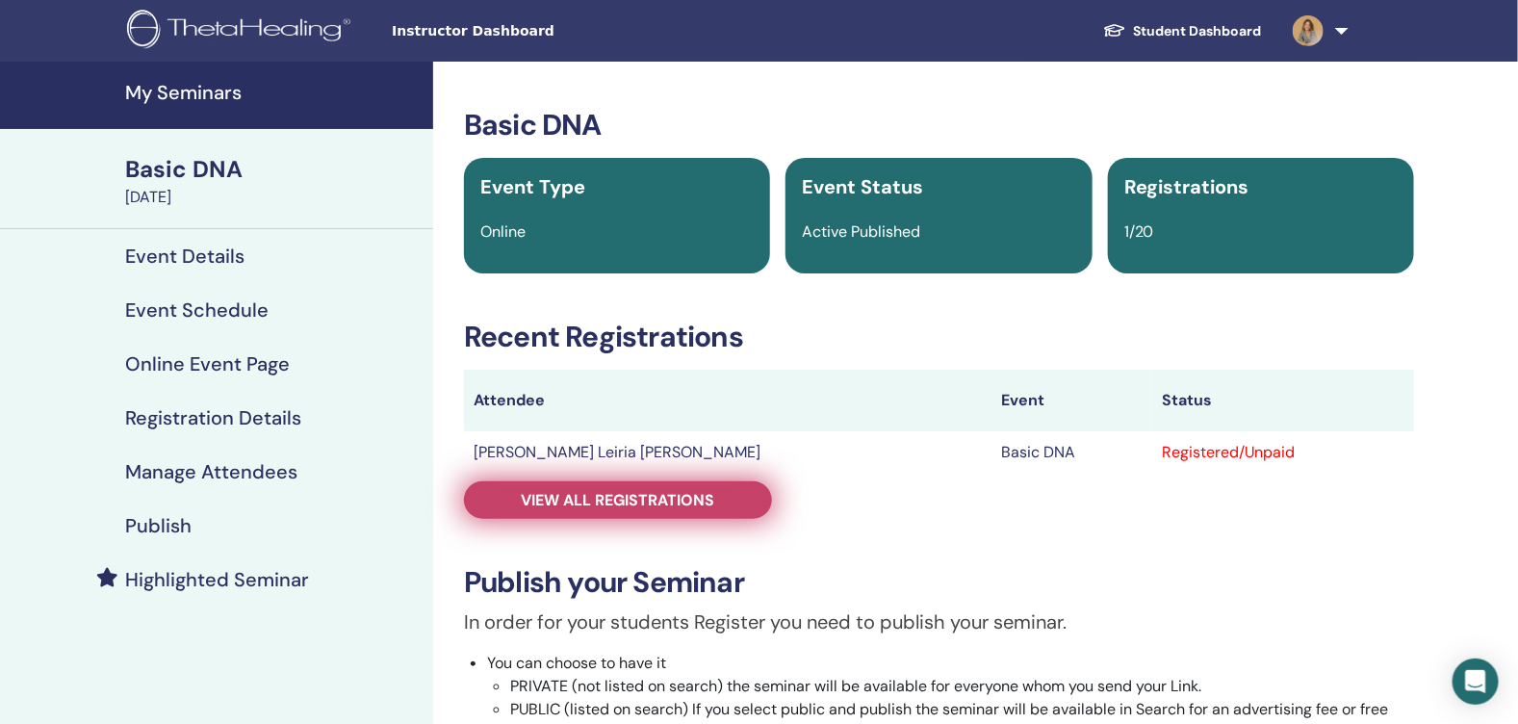
click at [636, 482] on link "View all registrations" at bounding box center [618, 500] width 308 height 38
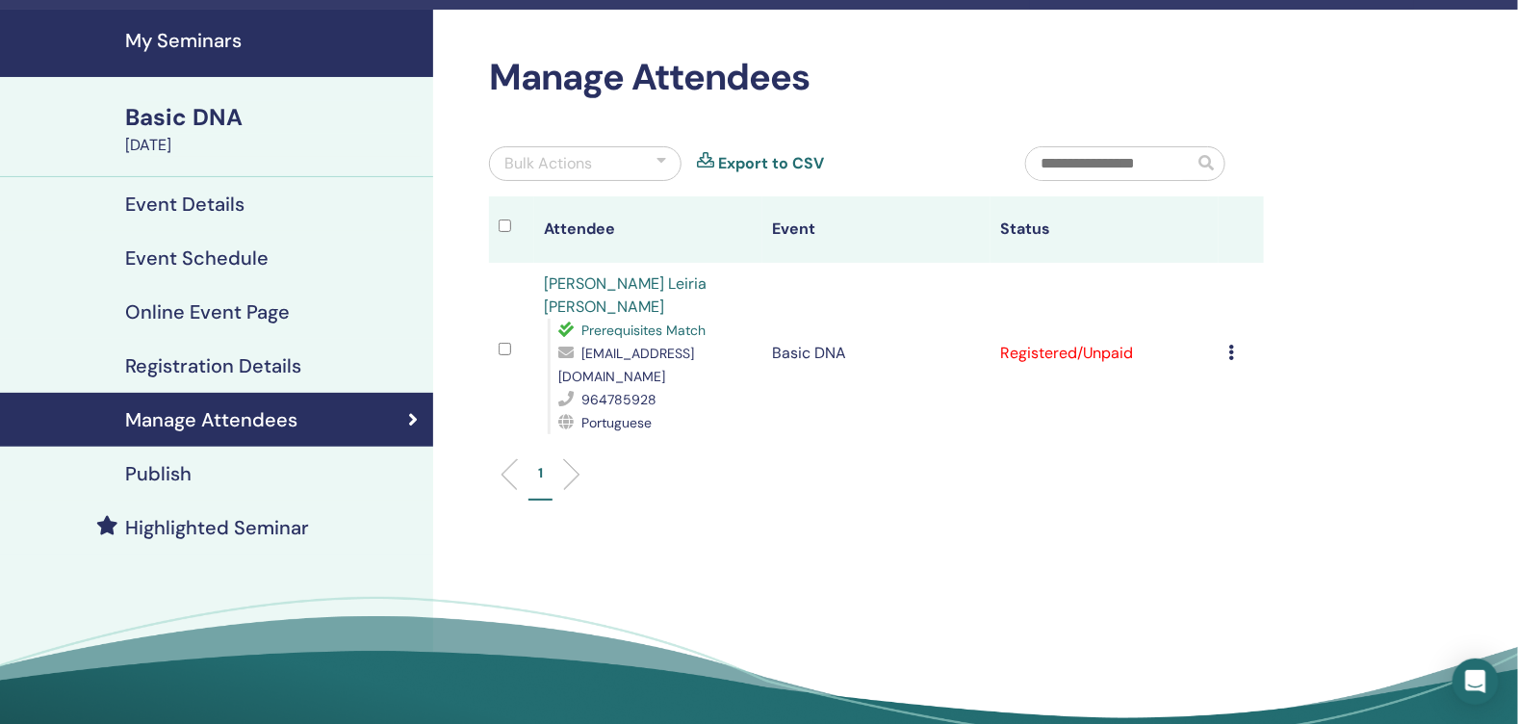
scroll to position [95, 0]
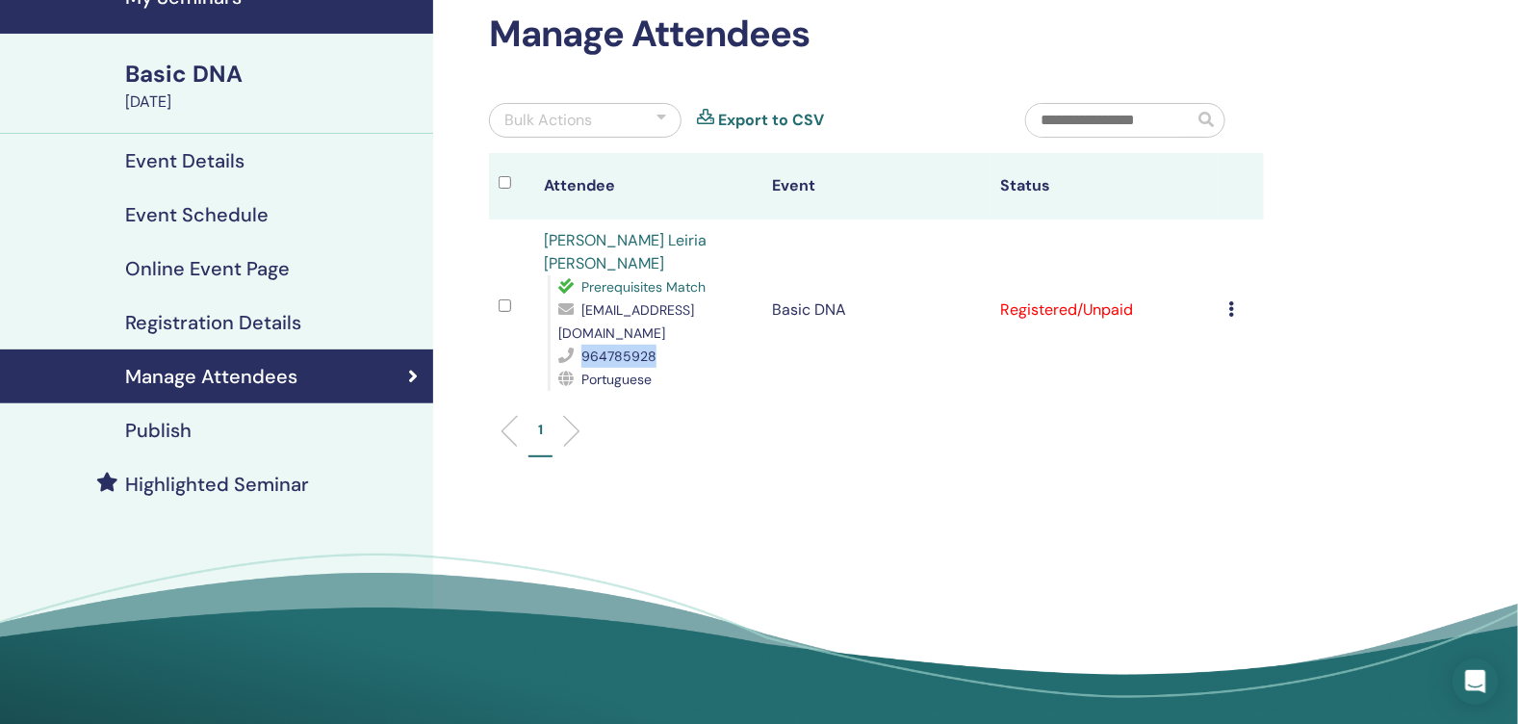
drag, startPoint x: 583, startPoint y: 354, endPoint x: 675, endPoint y: 356, distance: 91.5
click at [675, 356] on div "964785928" at bounding box center [655, 356] width 194 height 23
copy span "964785928"
click at [571, 237] on link "[PERSON_NAME] Leiria [PERSON_NAME]" at bounding box center [625, 251] width 163 height 43
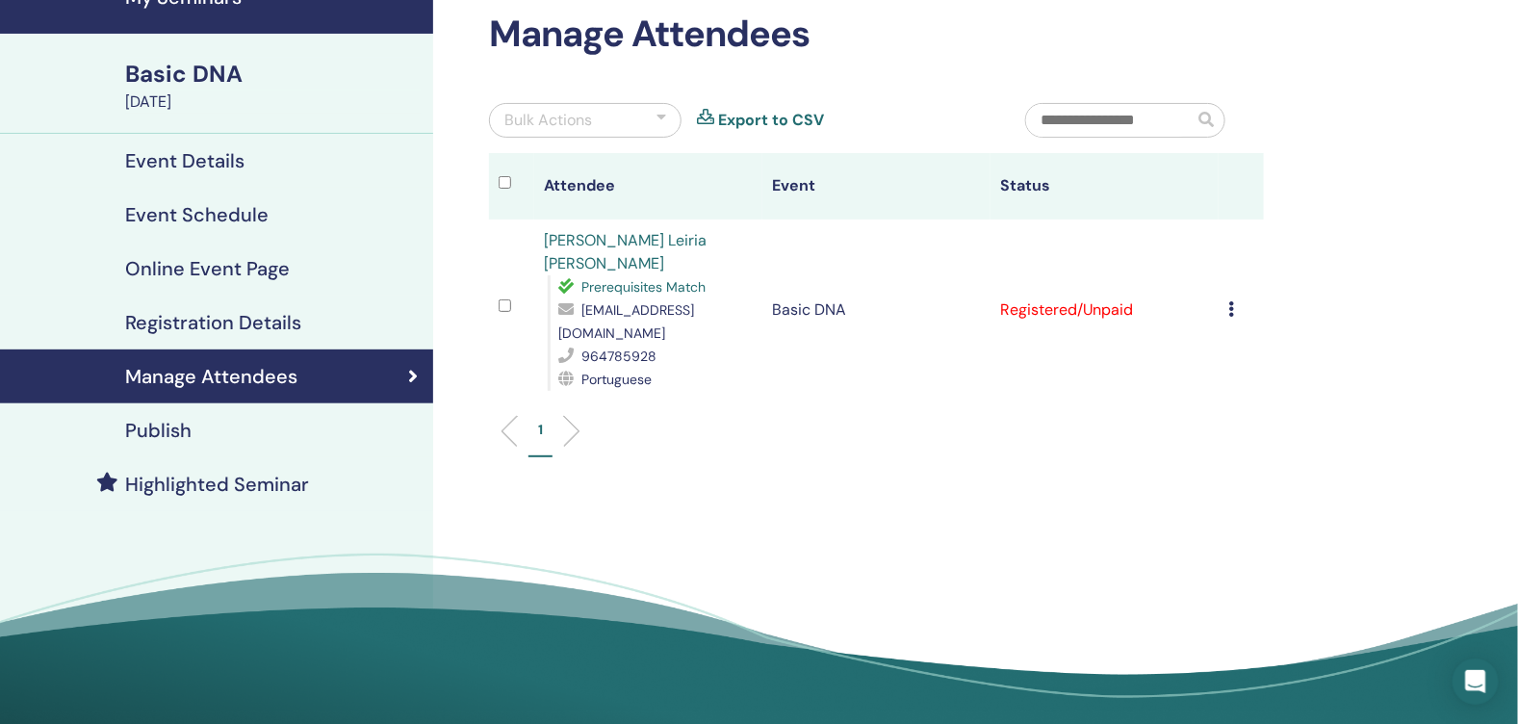
click at [1232, 306] on icon at bounding box center [1231, 308] width 6 height 15
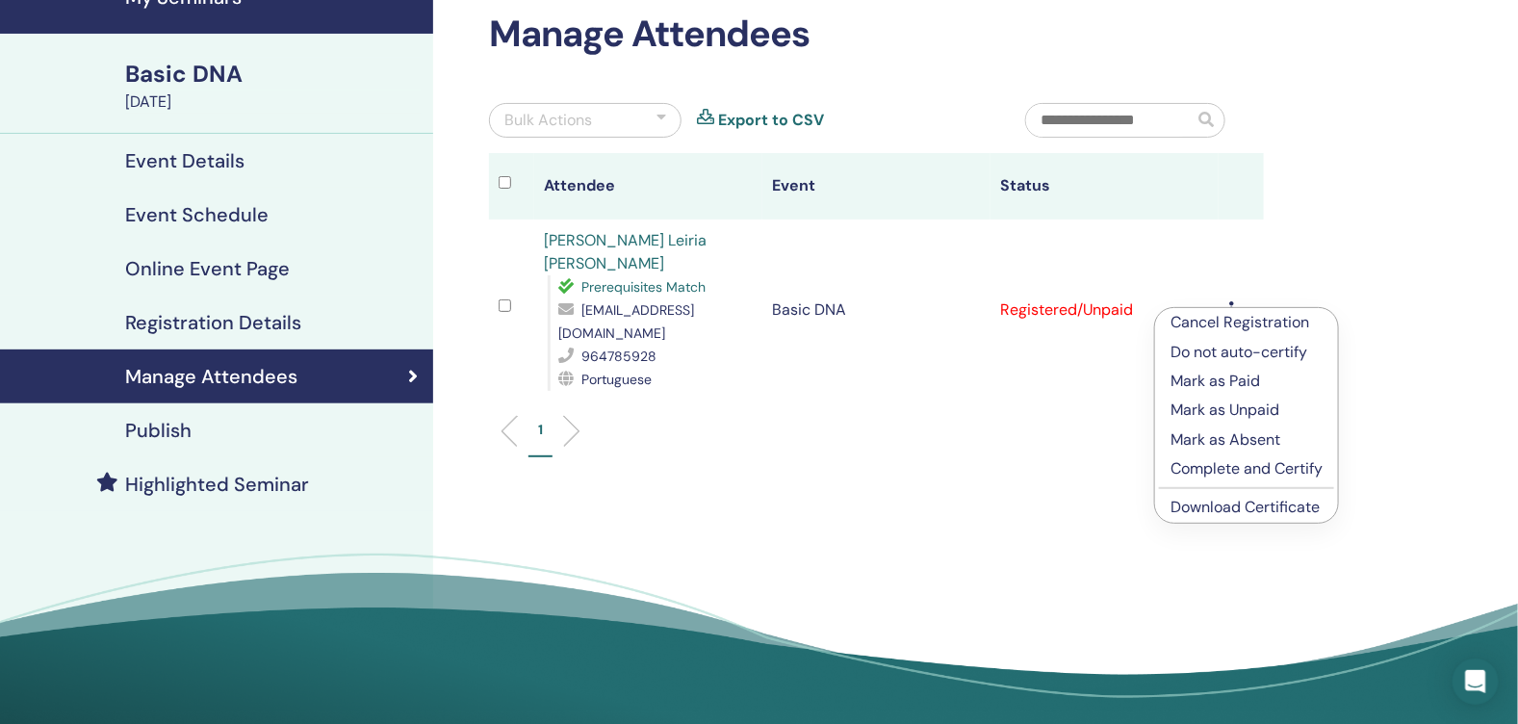
click at [1253, 323] on p "Cancel Registration" at bounding box center [1247, 322] width 152 height 23
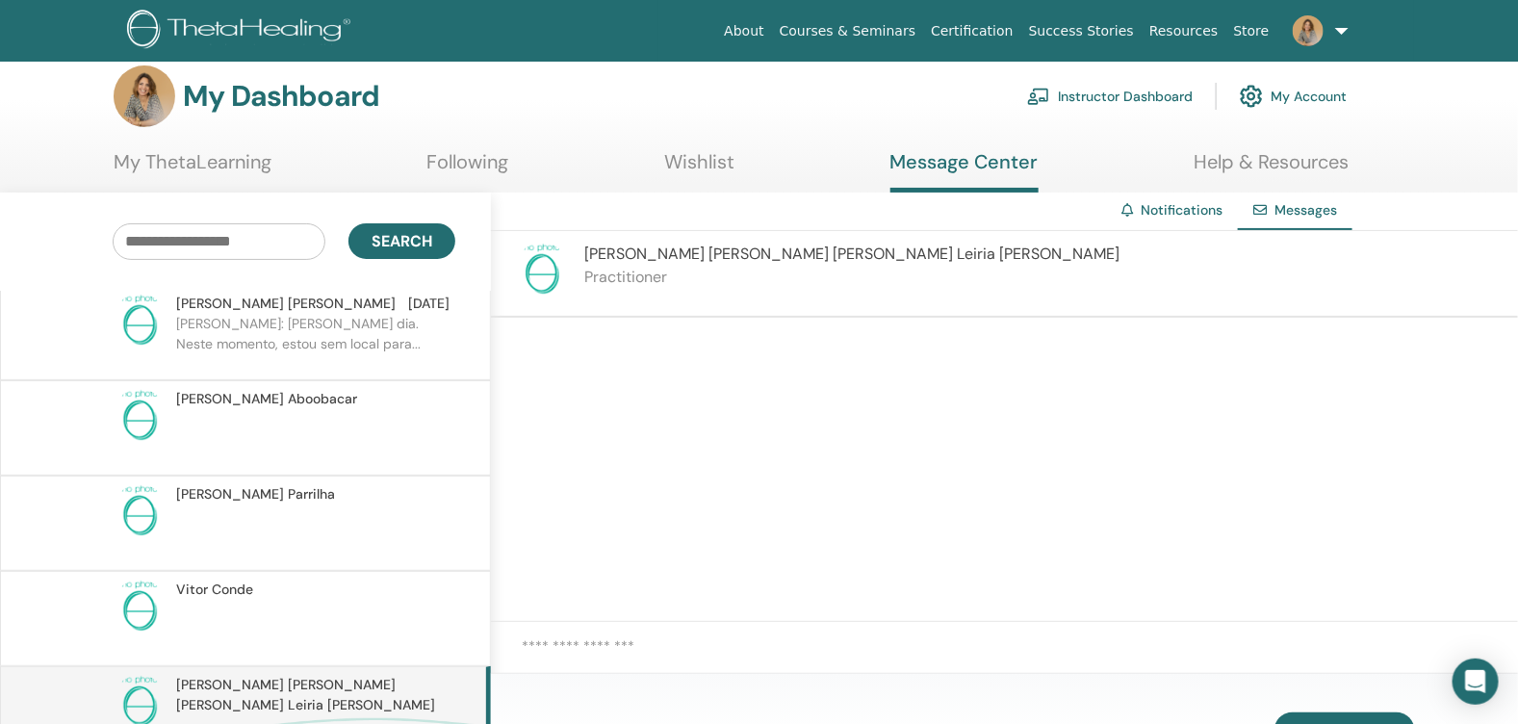
scroll to position [705, 0]
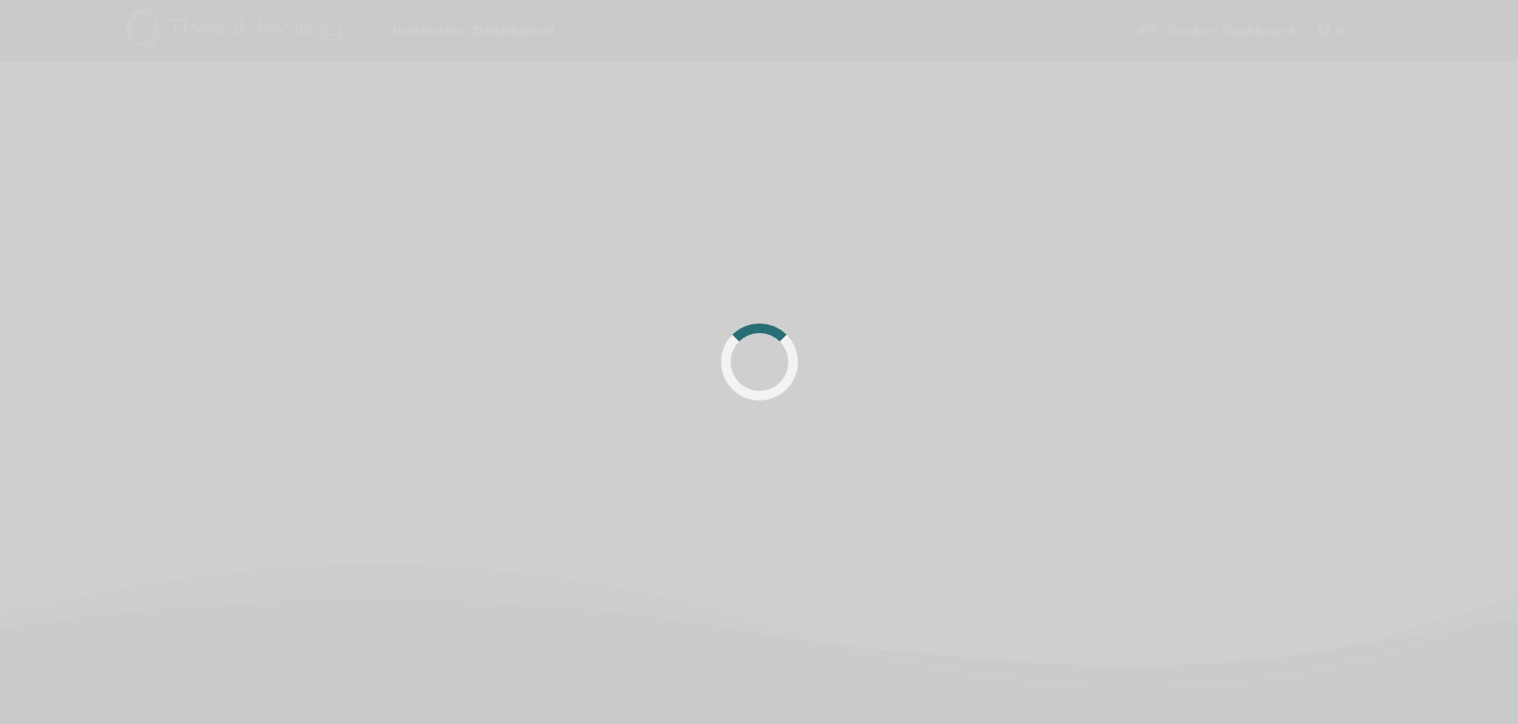
scroll to position [95, 0]
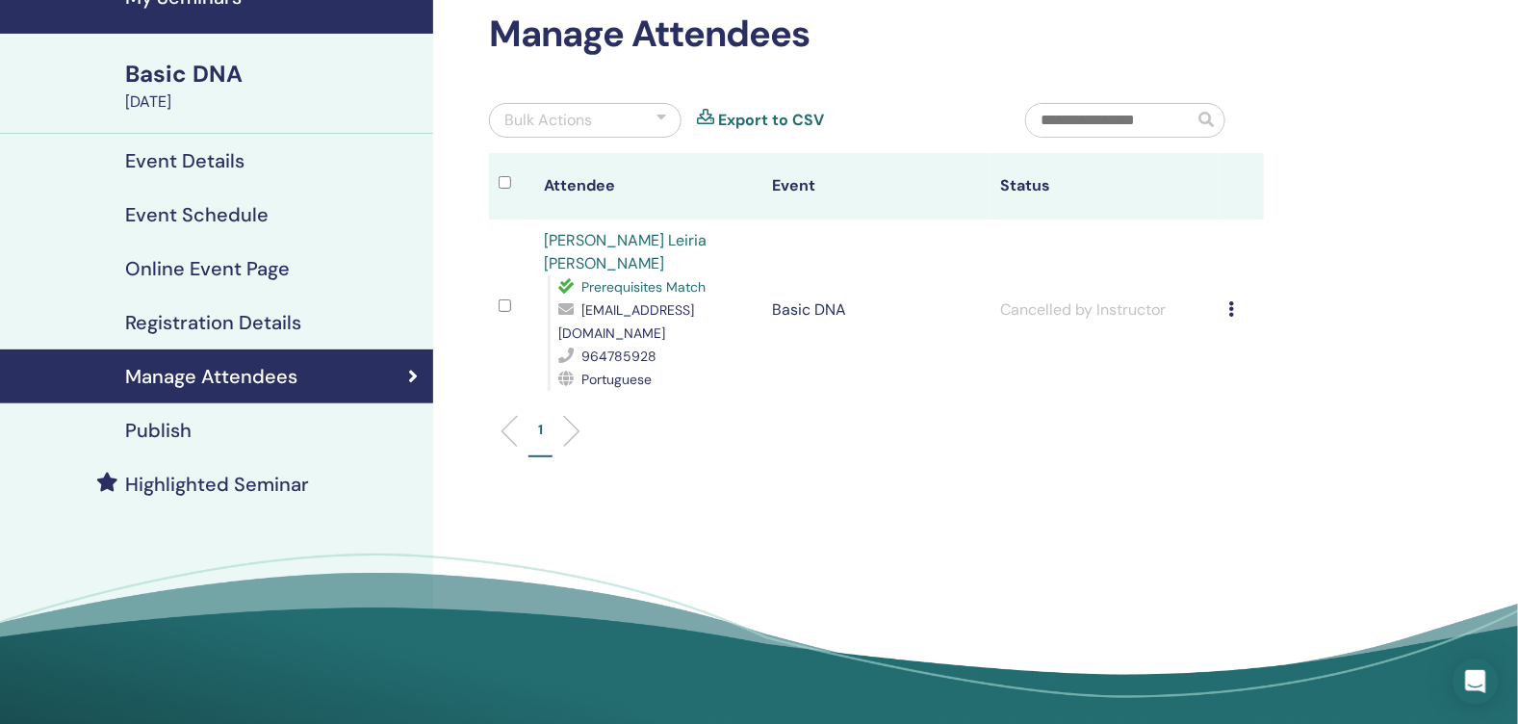
click at [271, 372] on h4 "Manage Attendees" at bounding box center [211, 376] width 172 height 23
click at [179, 67] on div "Basic DNA" at bounding box center [273, 74] width 297 height 33
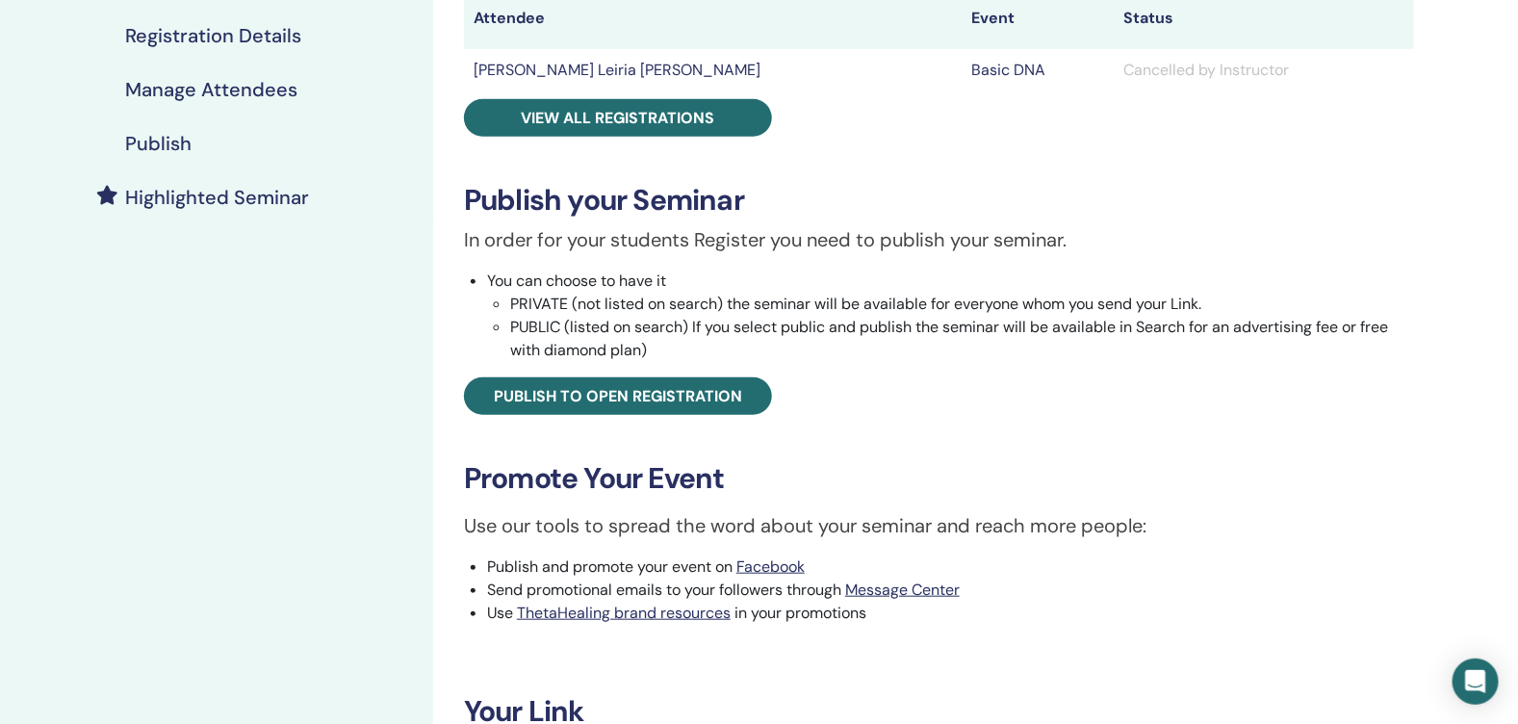
scroll to position [384, 0]
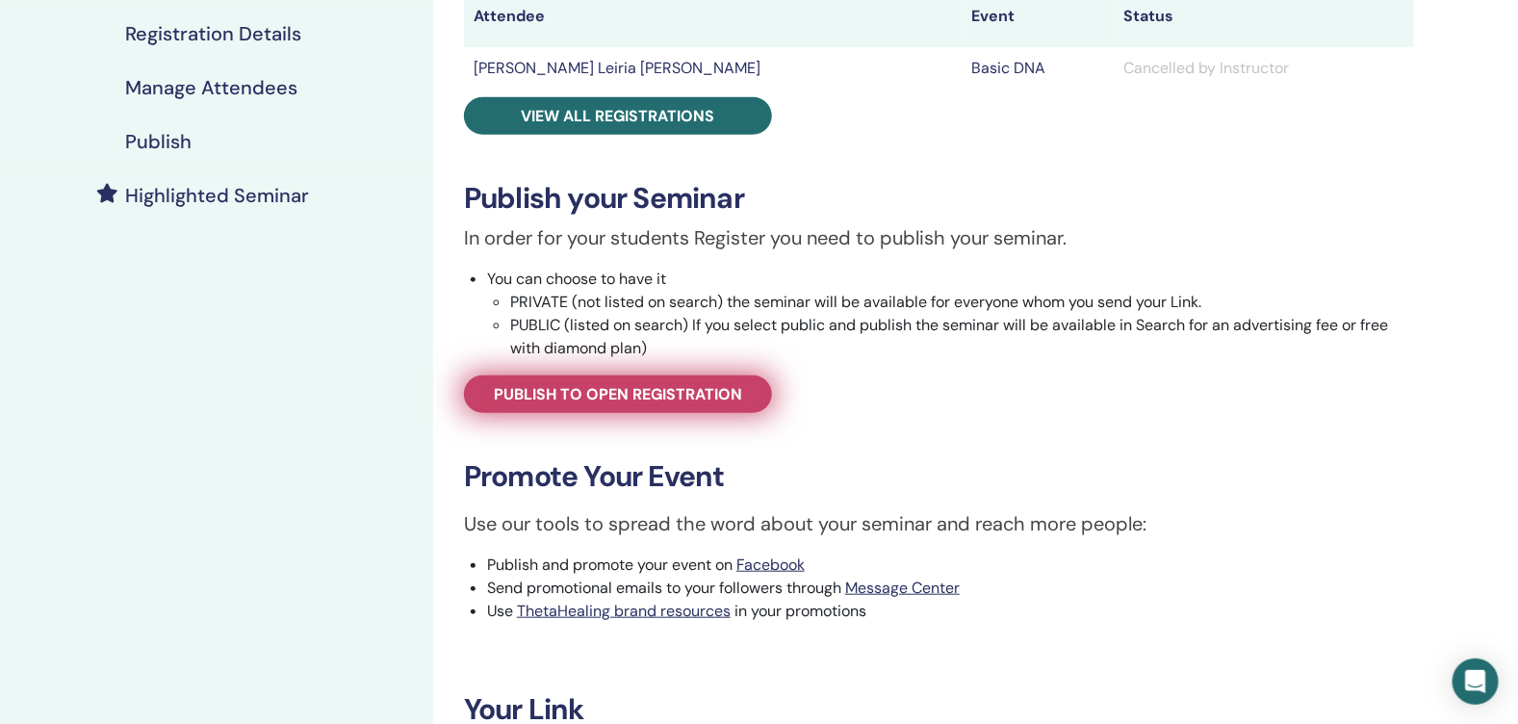
click at [615, 391] on span "Publish to open registration" at bounding box center [618, 394] width 248 height 20
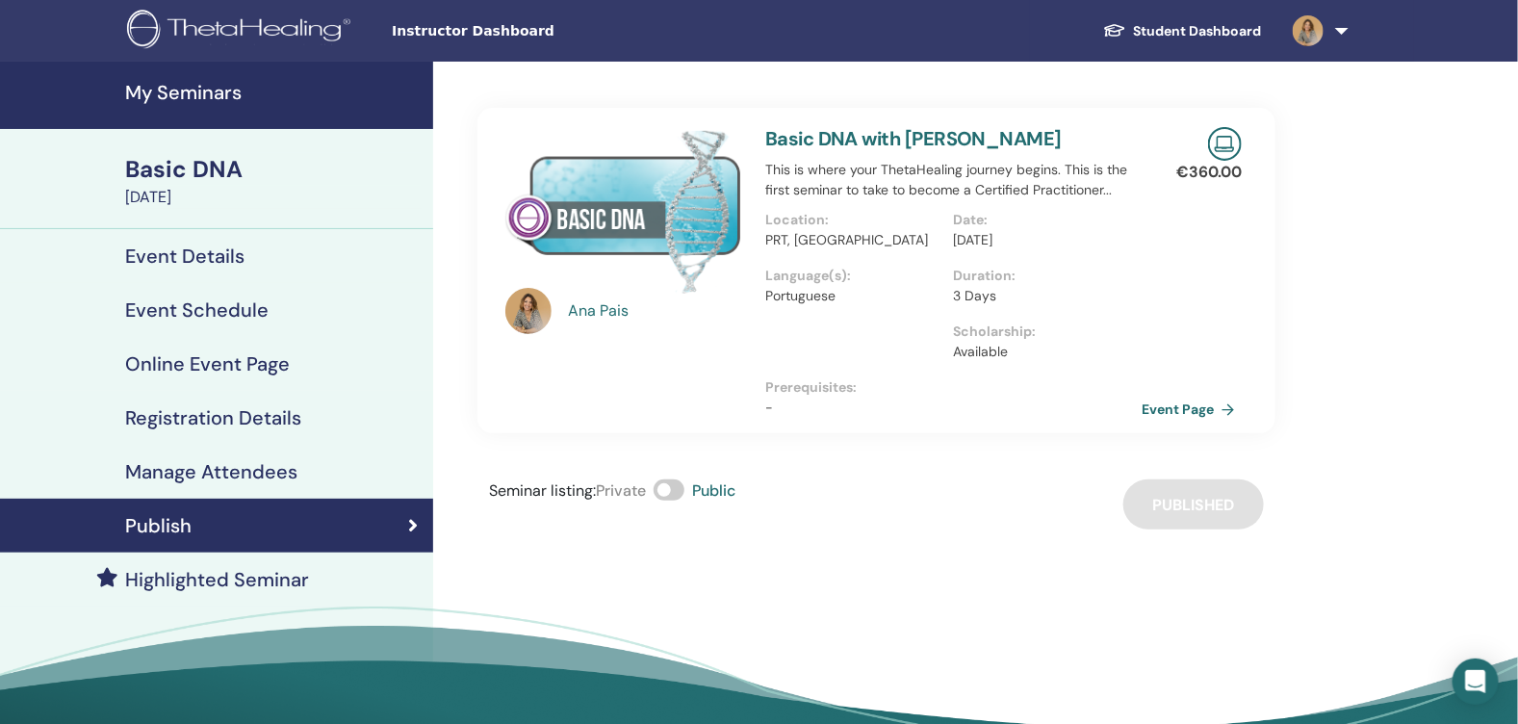
click at [195, 112] on link "My Seminars" at bounding box center [216, 95] width 433 height 67
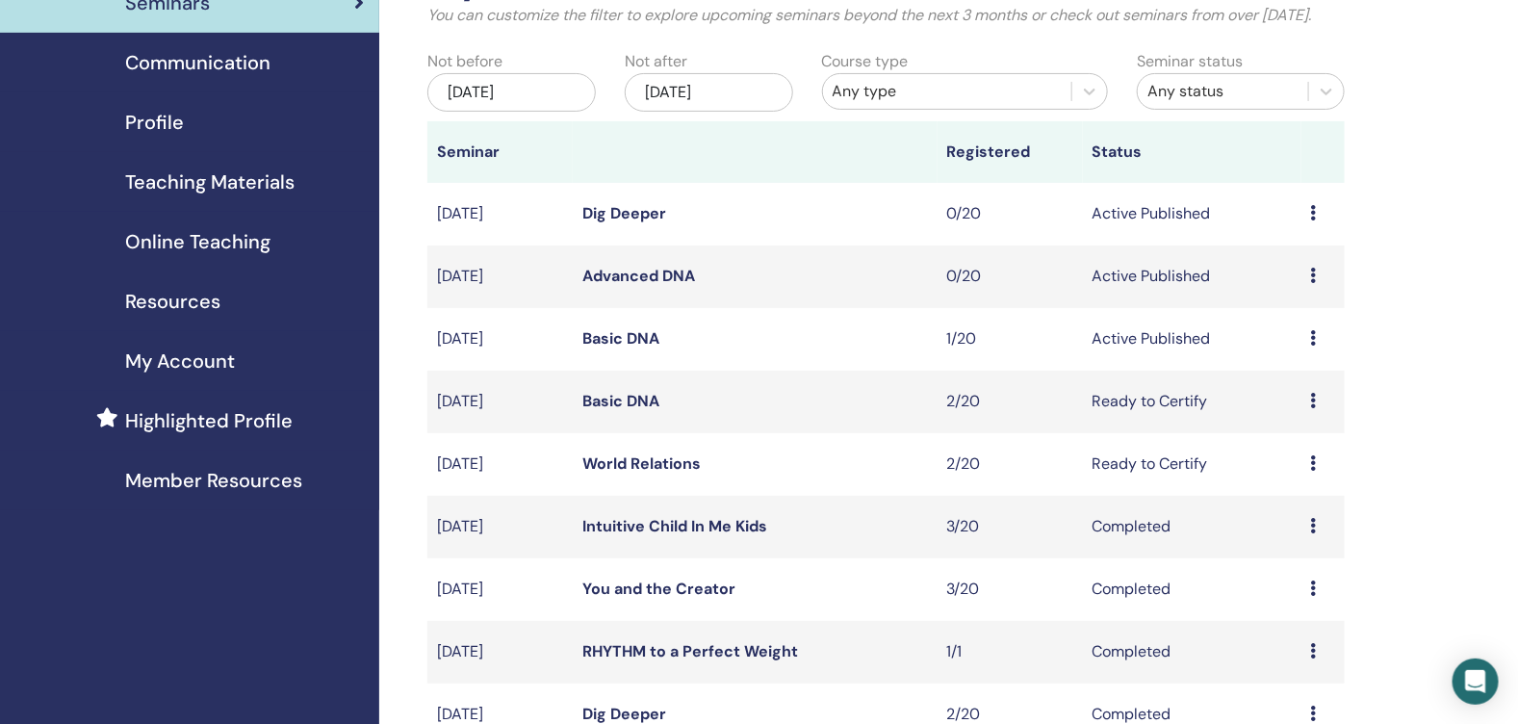
scroll to position [192, 0]
